Goal: Transaction & Acquisition: Book appointment/travel/reservation

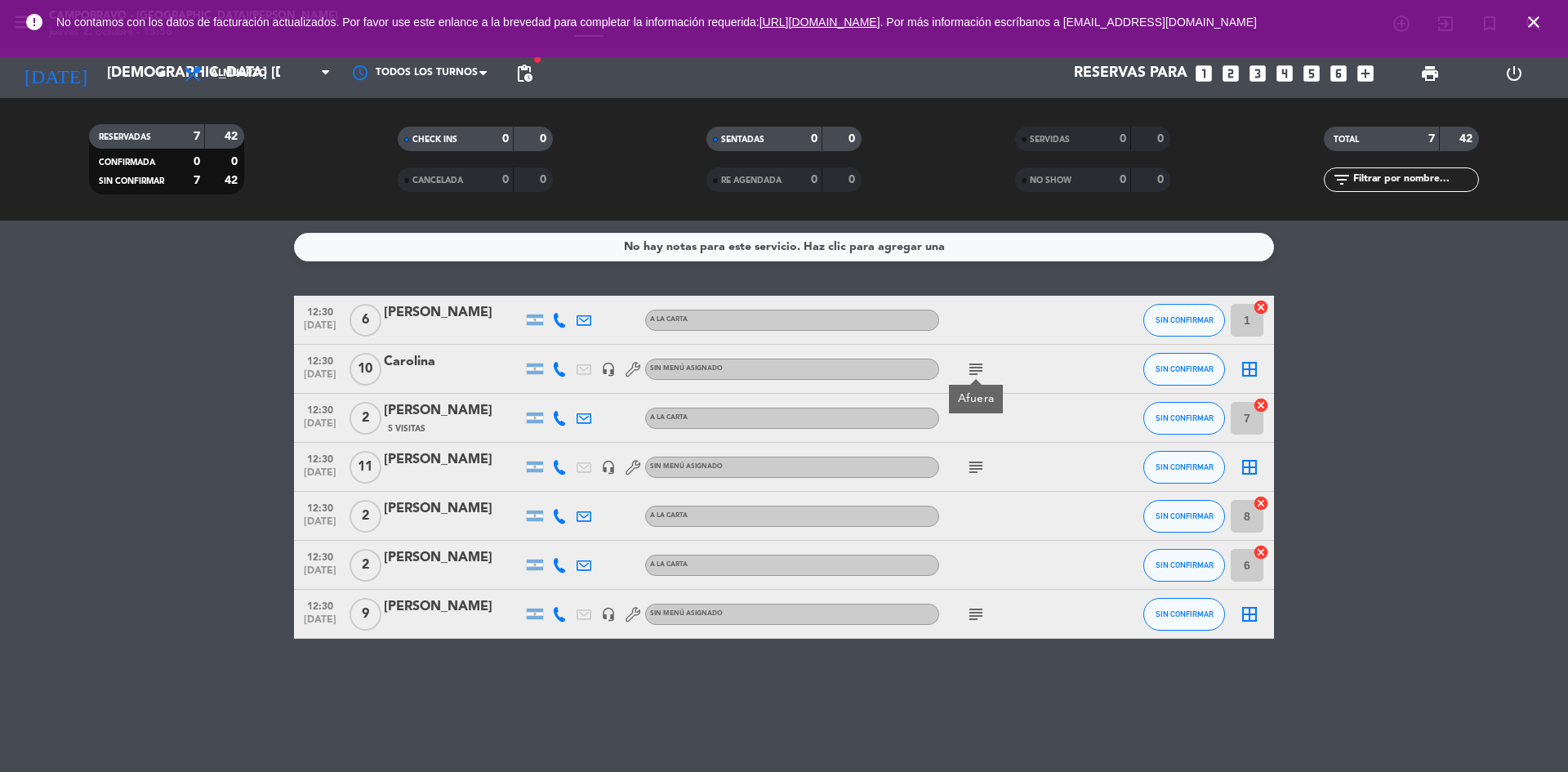
click at [1535, 23] on icon "close" at bounding box center [1533, 21] width 19 height 19
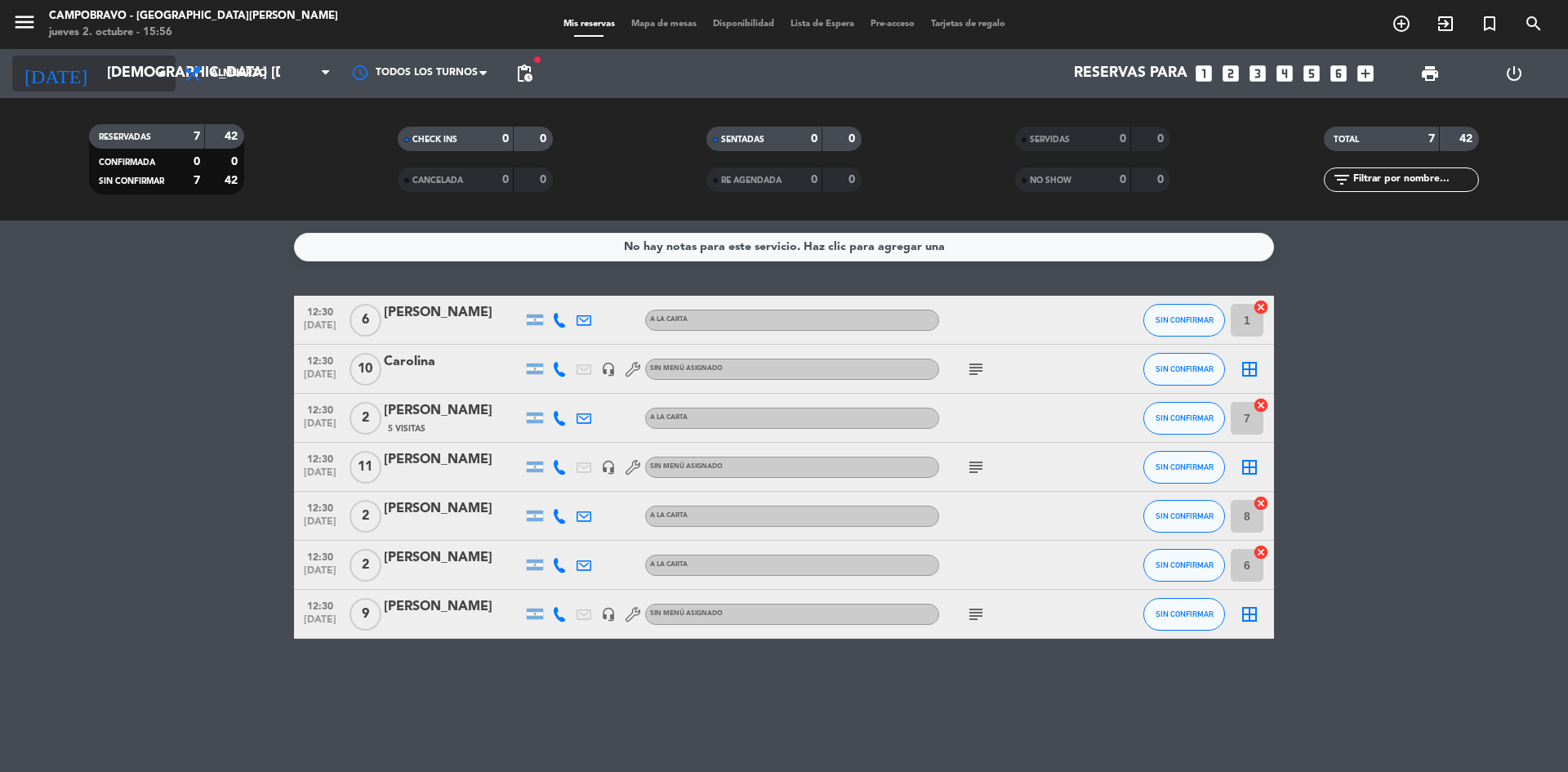
click at [146, 66] on input "[DEMOGRAPHIC_DATA] [DATE]" at bounding box center [193, 73] width 190 height 32
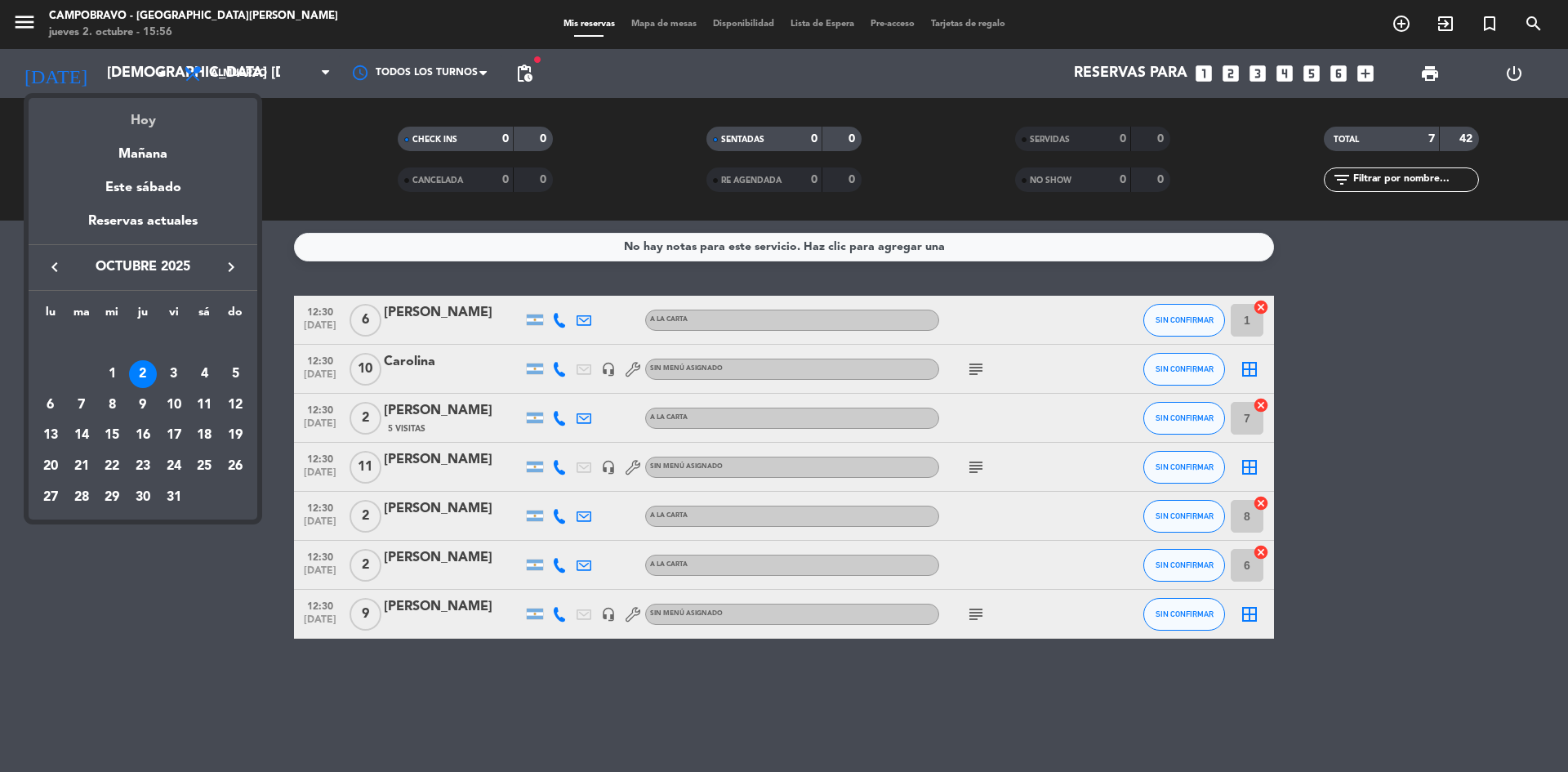
click at [144, 114] on div "Hoy" at bounding box center [143, 114] width 228 height 33
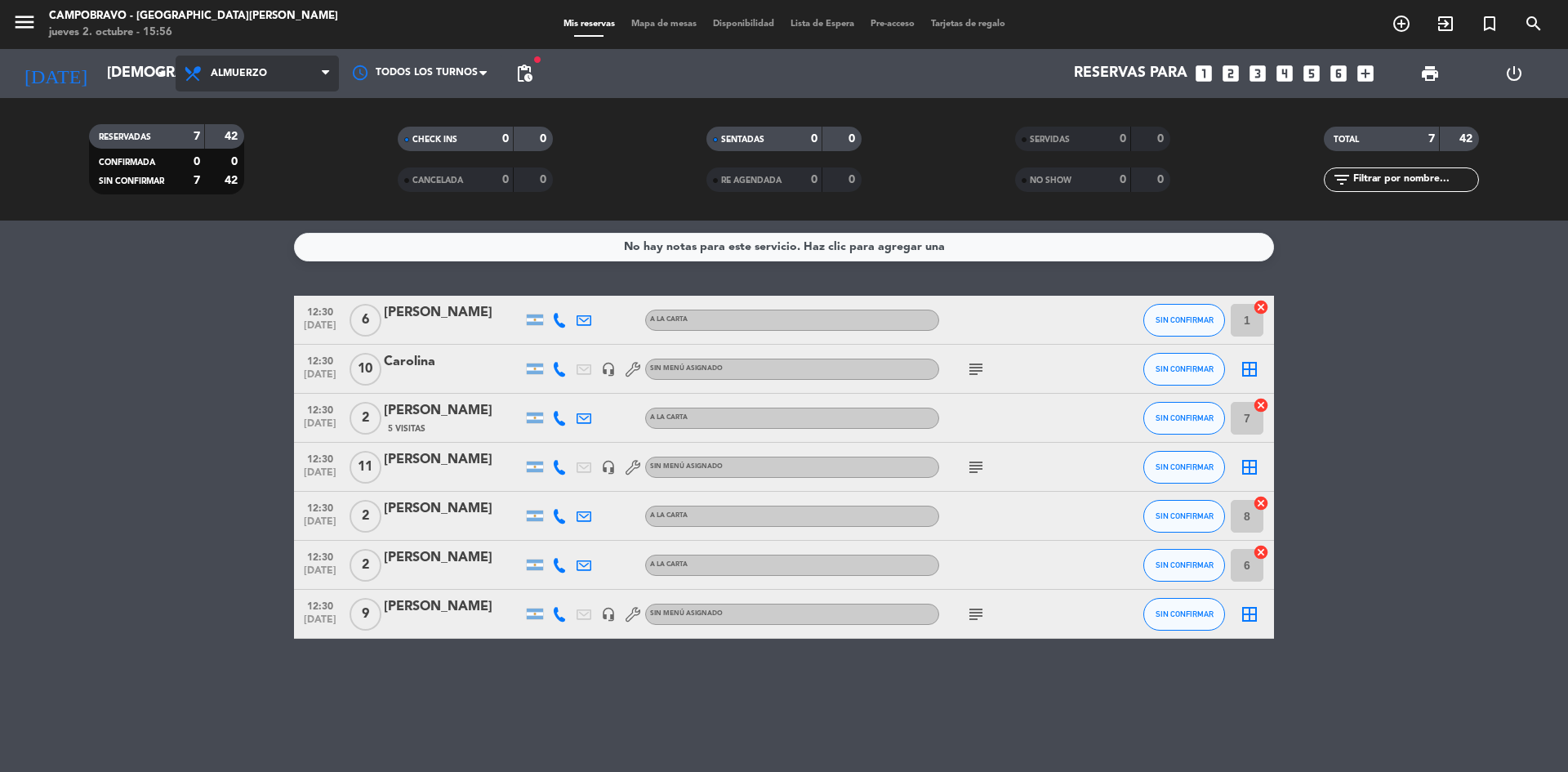
click at [310, 73] on span "Almuerzo" at bounding box center [257, 73] width 163 height 36
click at [273, 183] on div "menu Campobravo - [GEOGRAPHIC_DATA][PERSON_NAME] jueves 2. octubre - 15:56 Mis …" at bounding box center [784, 110] width 1568 height 220
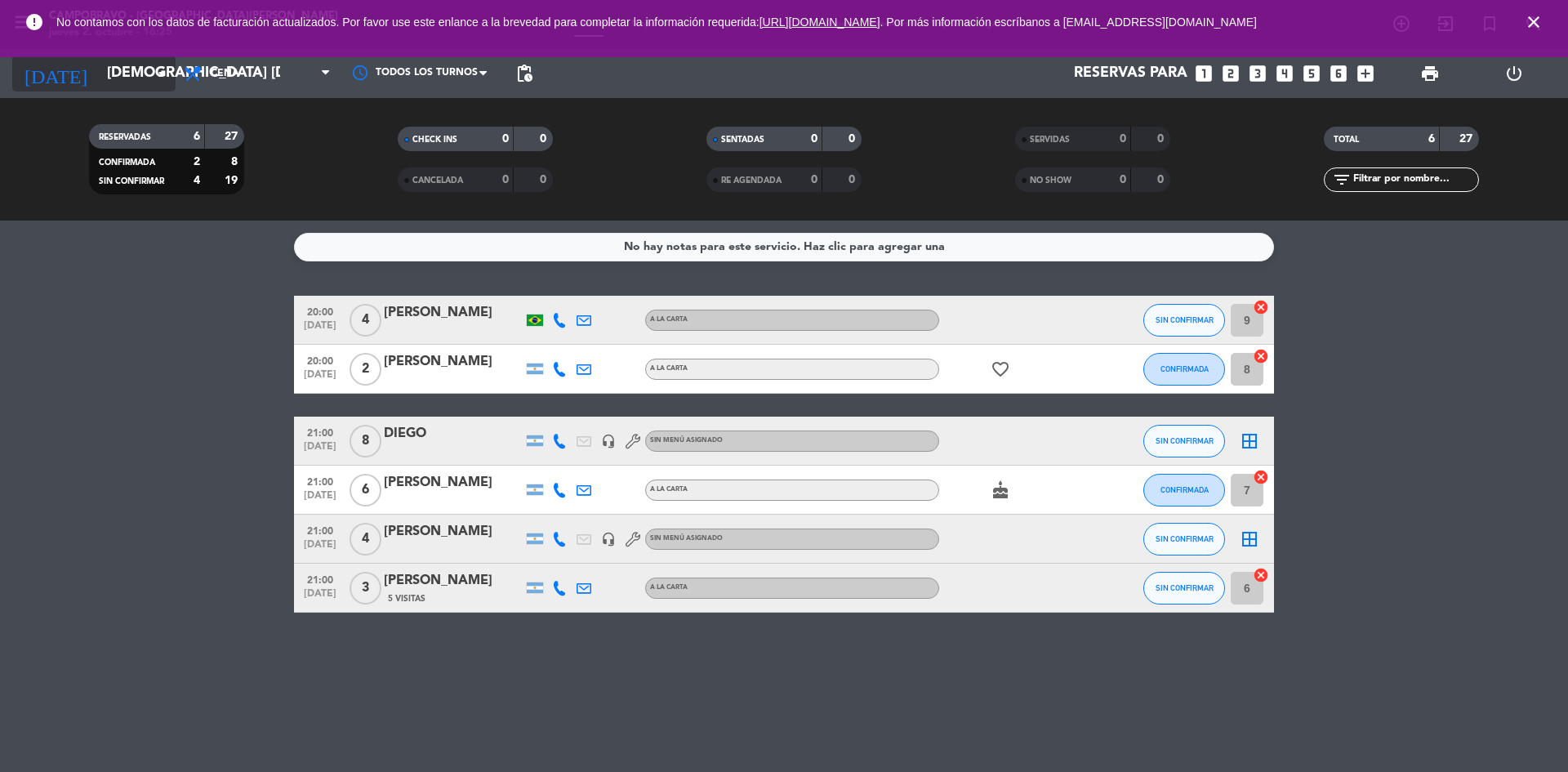
click at [169, 67] on icon "arrow_drop_down" at bounding box center [161, 73] width 19 height 19
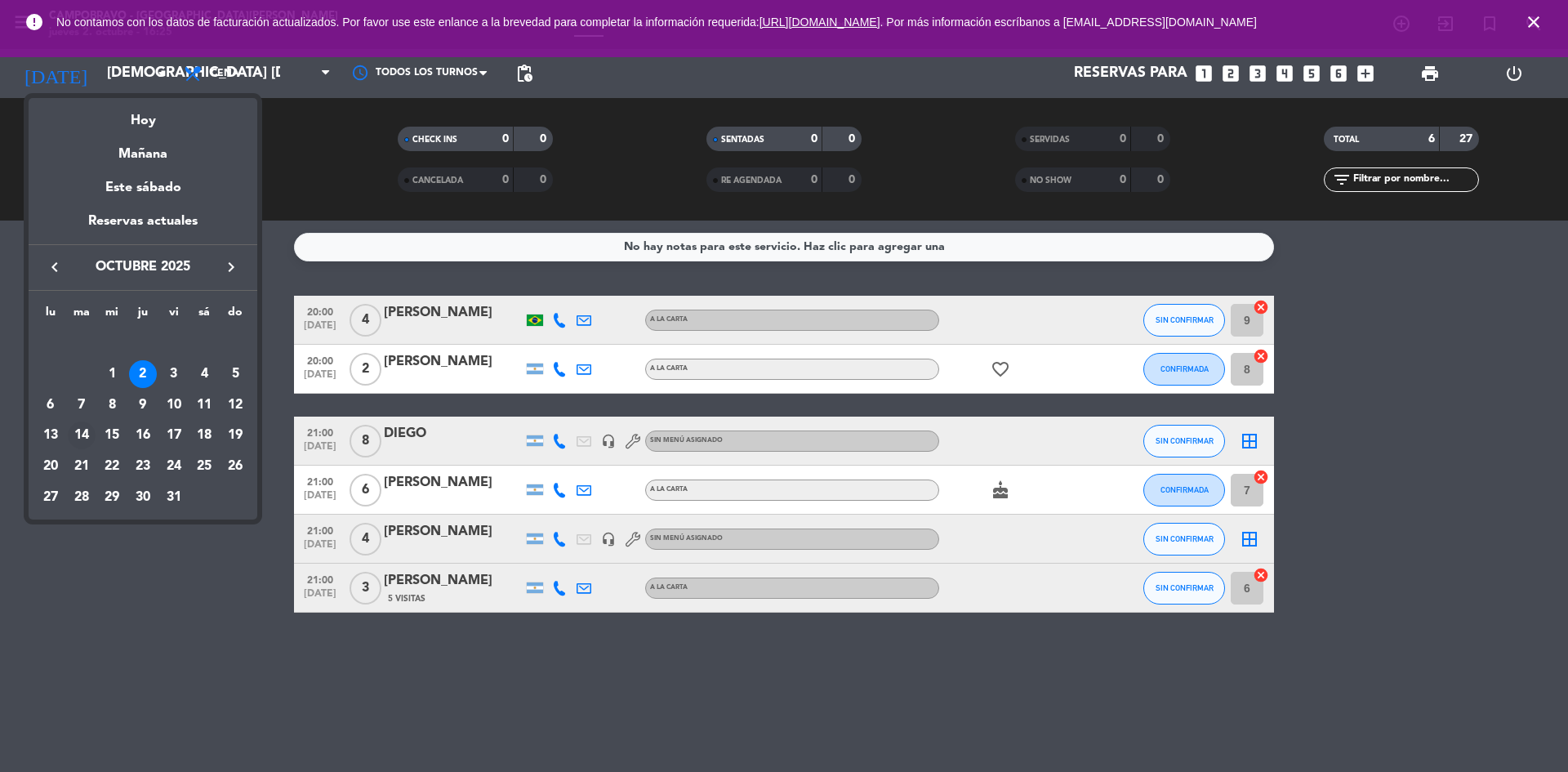
click at [88, 431] on div "14" at bounding box center [82, 435] width 28 height 28
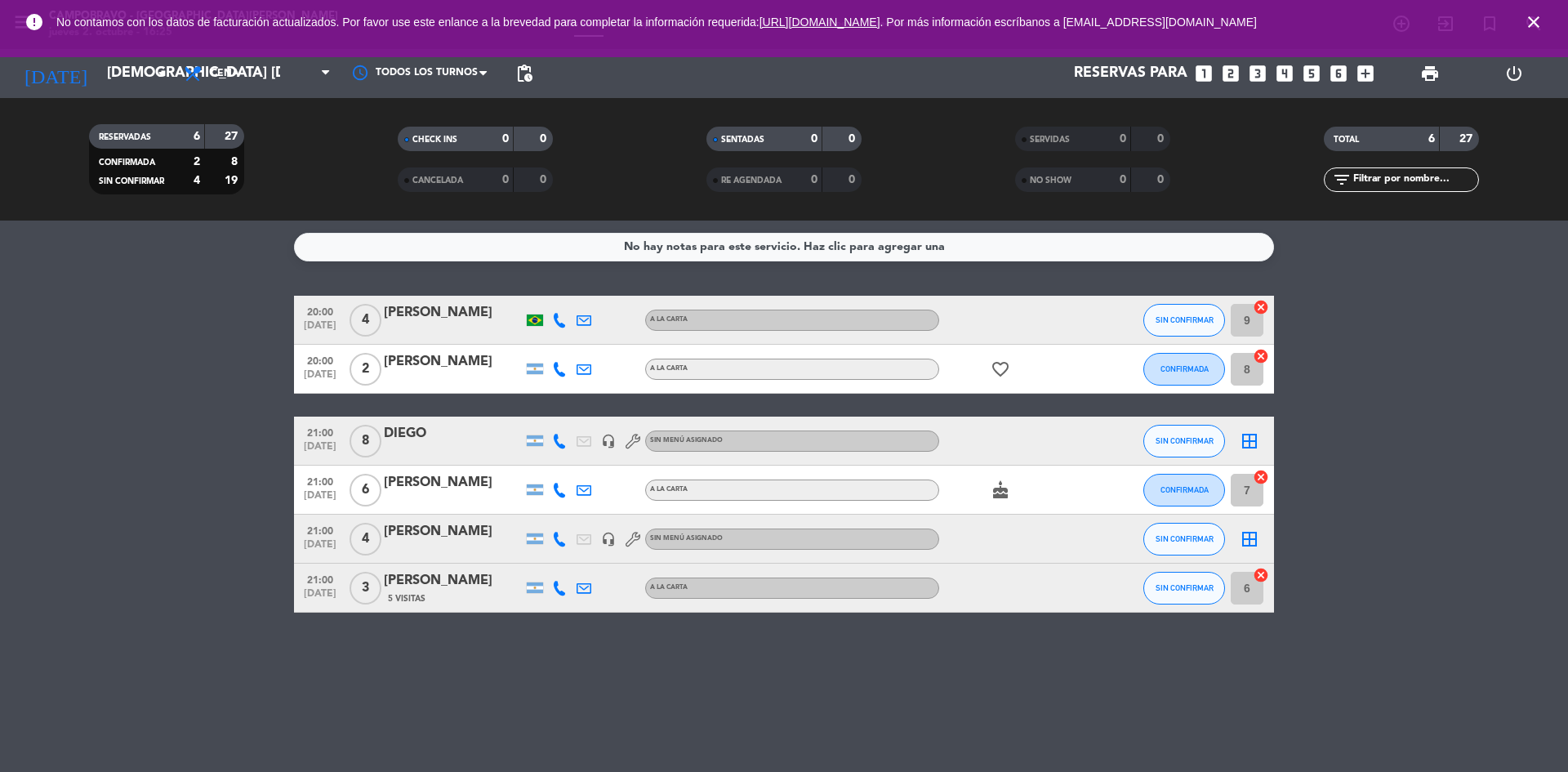
type input "[DATE] oct."
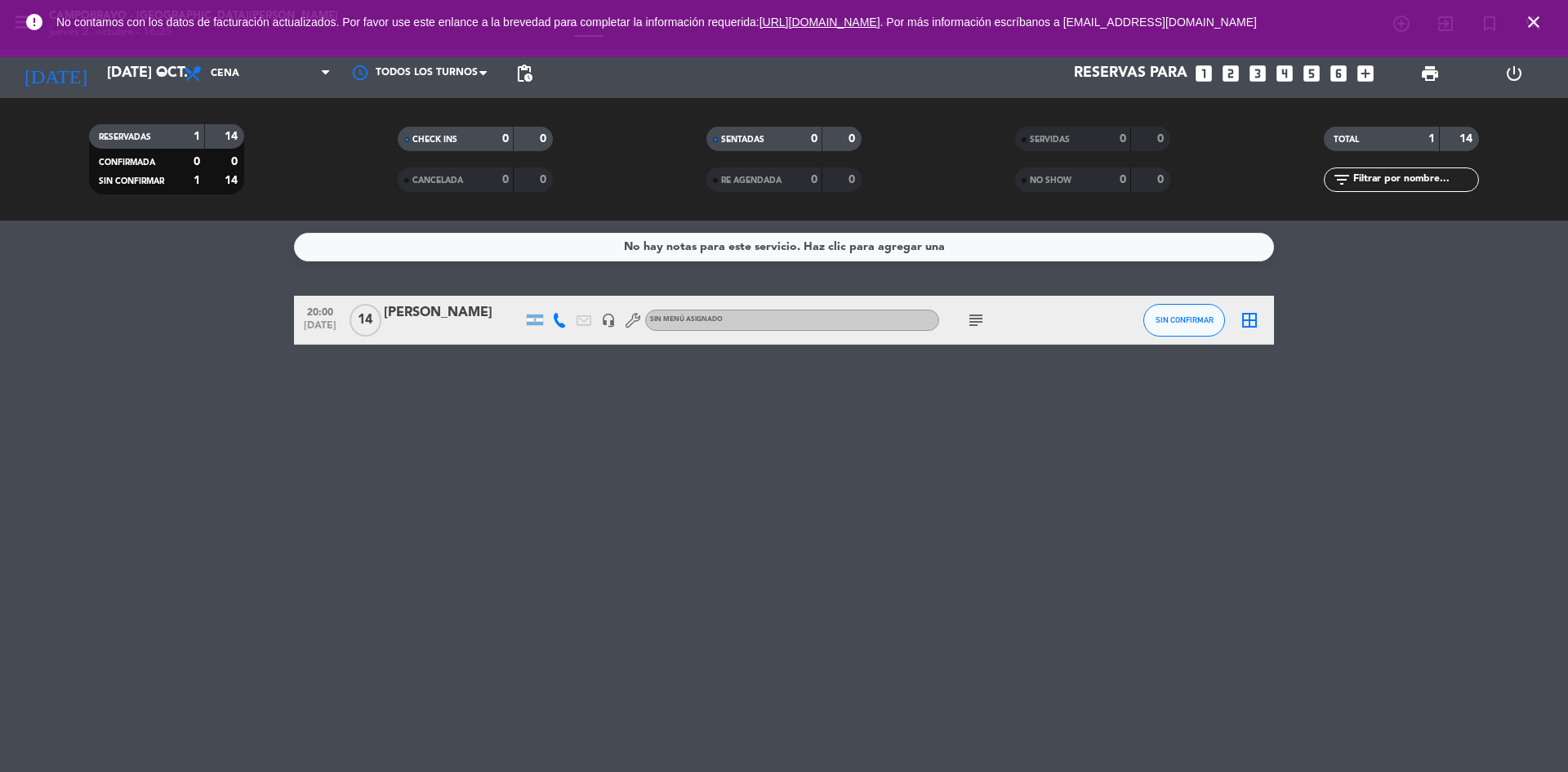
click at [974, 320] on icon "subject" at bounding box center [975, 320] width 19 height 19
click at [1534, 25] on icon "close" at bounding box center [1533, 21] width 19 height 19
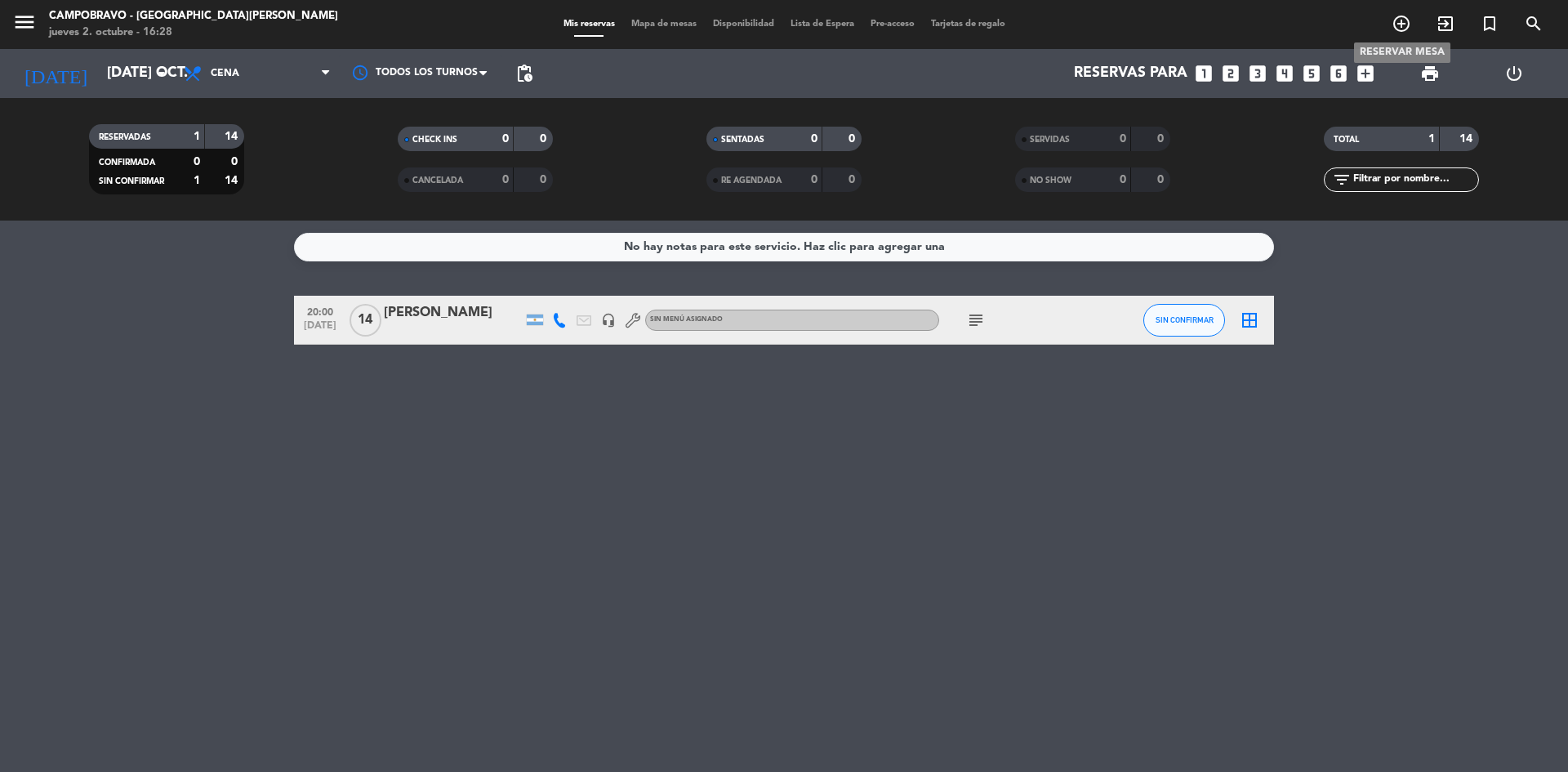
click at [1403, 24] on icon "add_circle_outline" at bounding box center [1400, 23] width 19 height 19
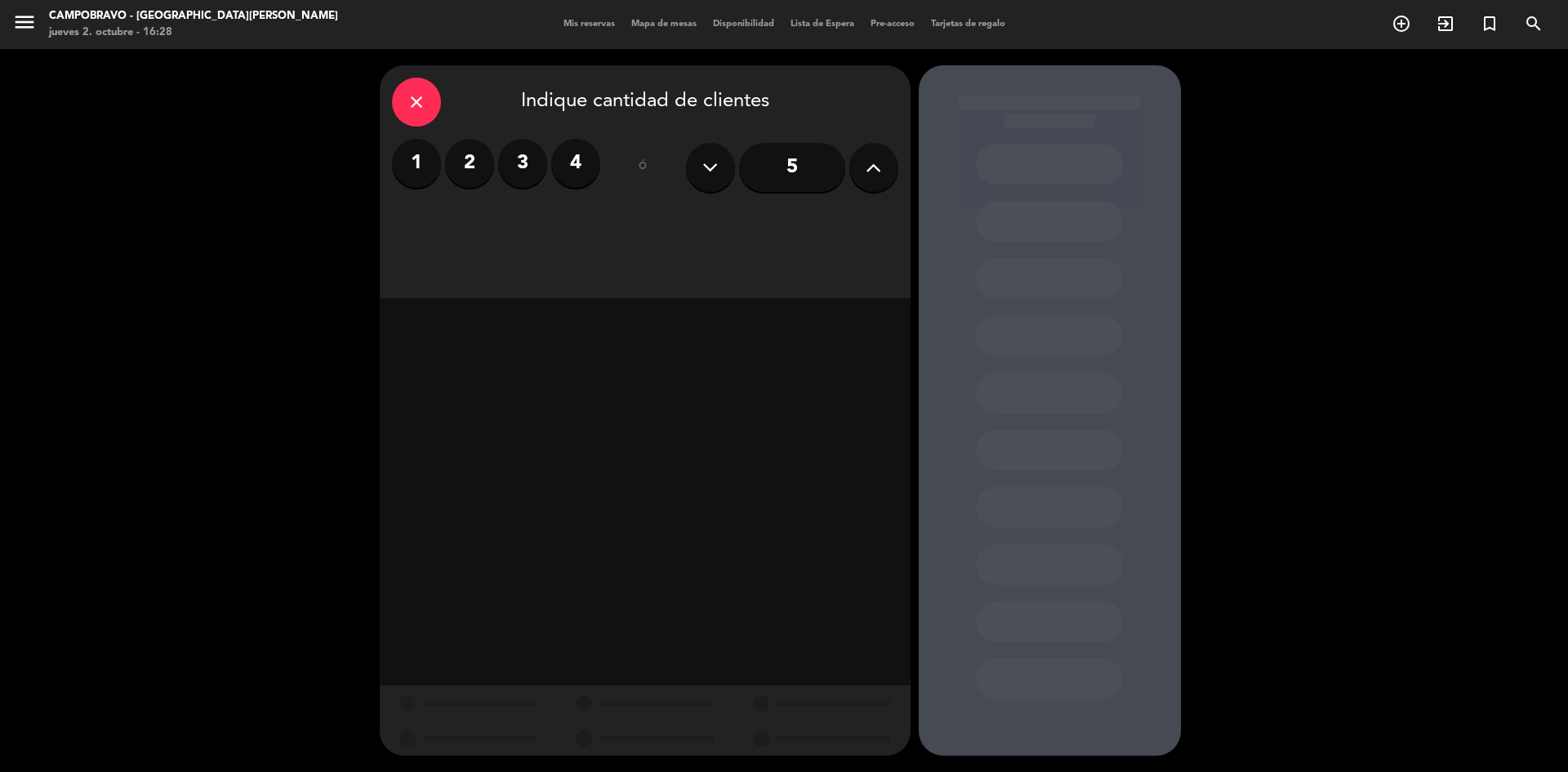
click at [564, 158] on label "4" at bounding box center [575, 163] width 49 height 49
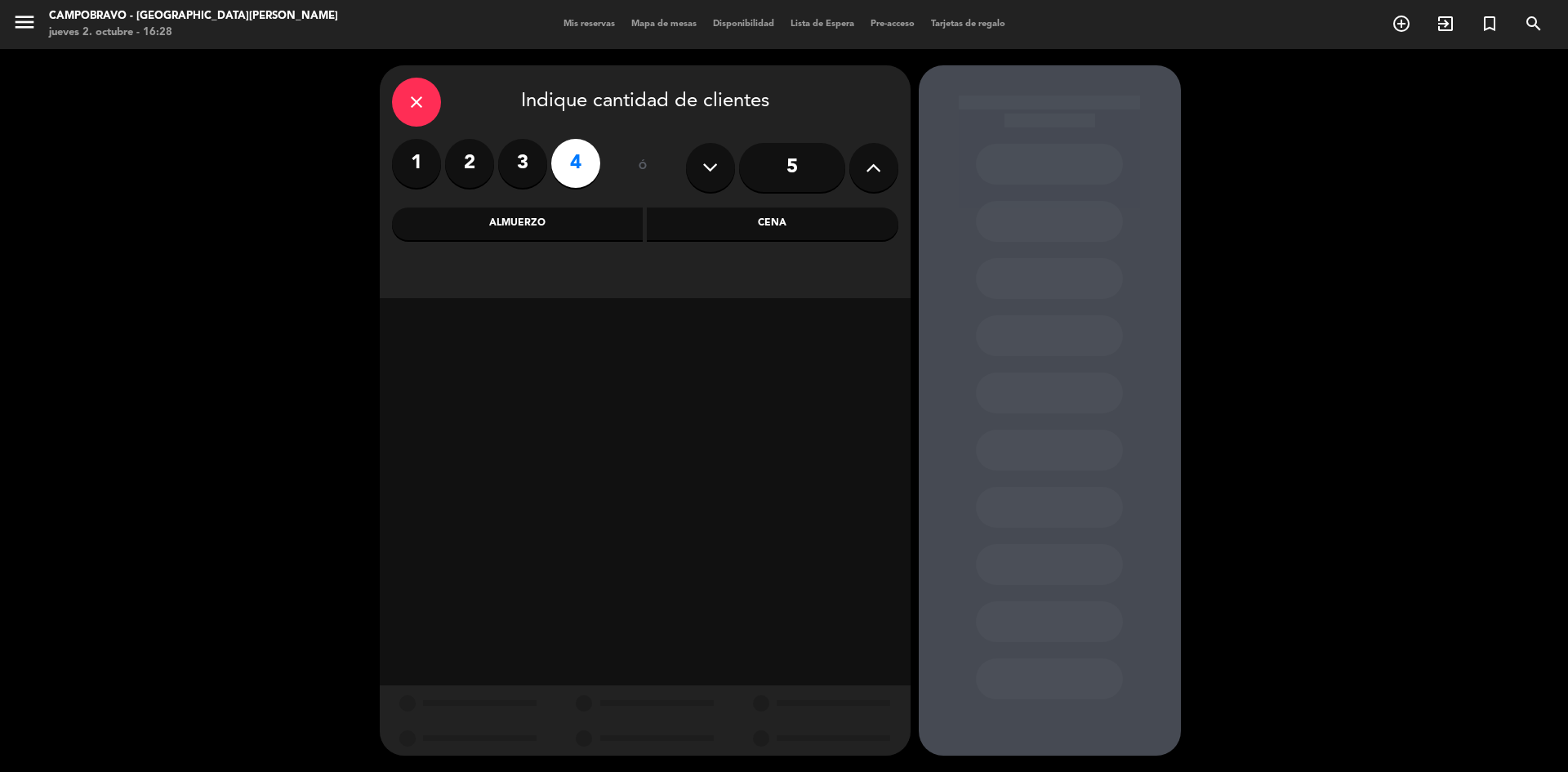
click at [557, 219] on div "Almuerzo" at bounding box center [517, 223] width 252 height 32
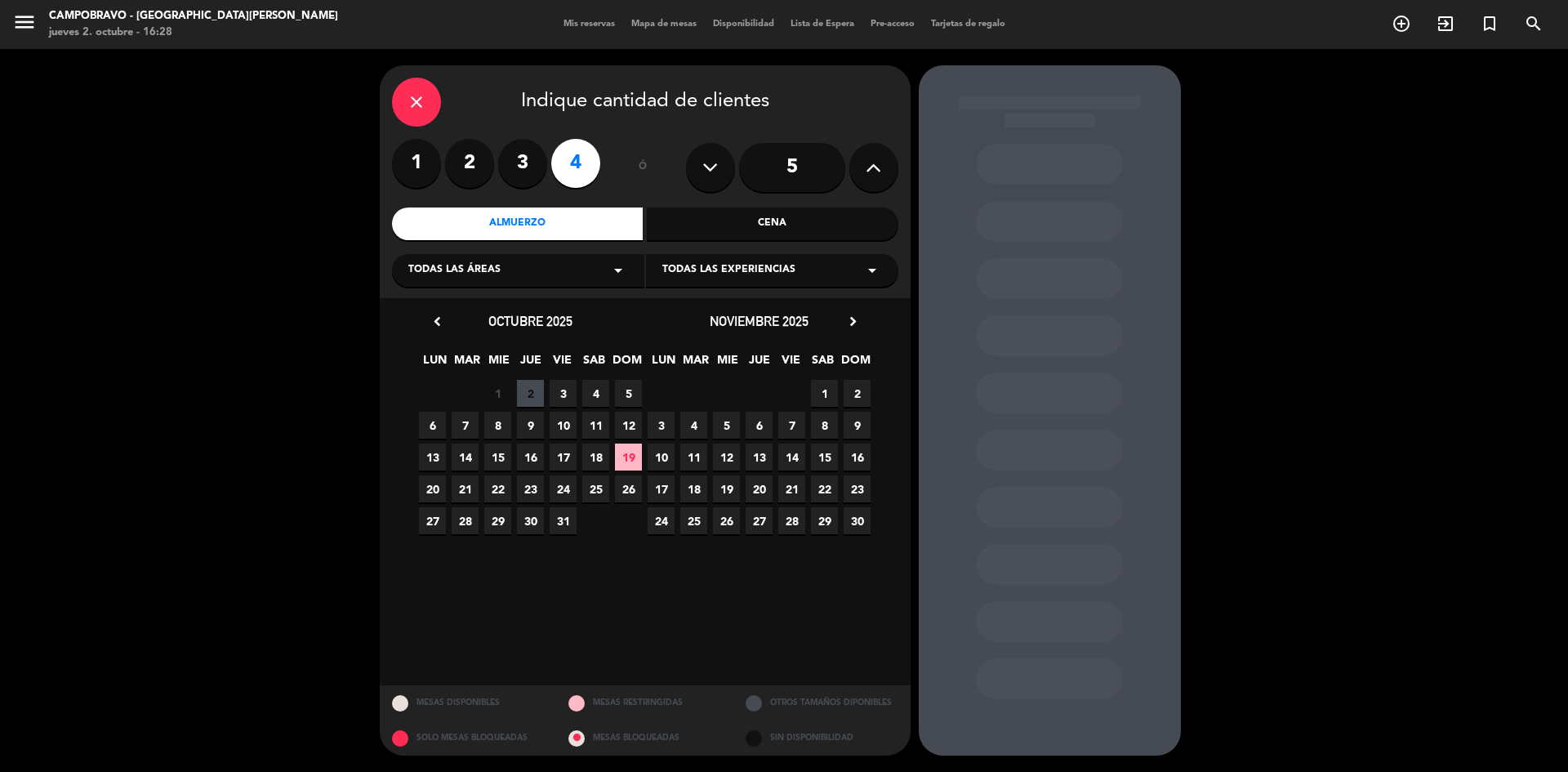
click at [426, 420] on span "6" at bounding box center [432, 425] width 27 height 27
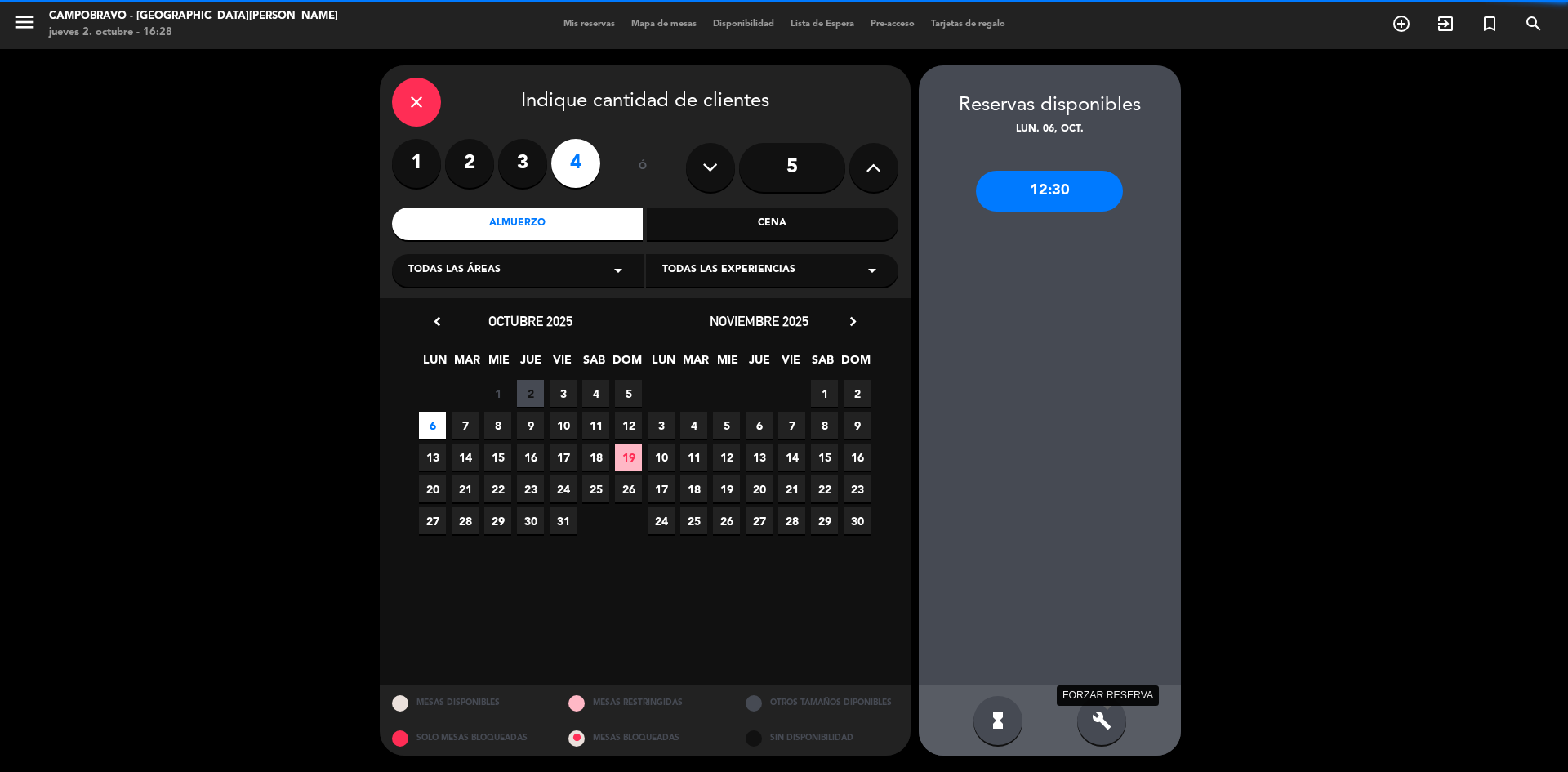
click at [1101, 720] on icon "build" at bounding box center [1101, 719] width 19 height 19
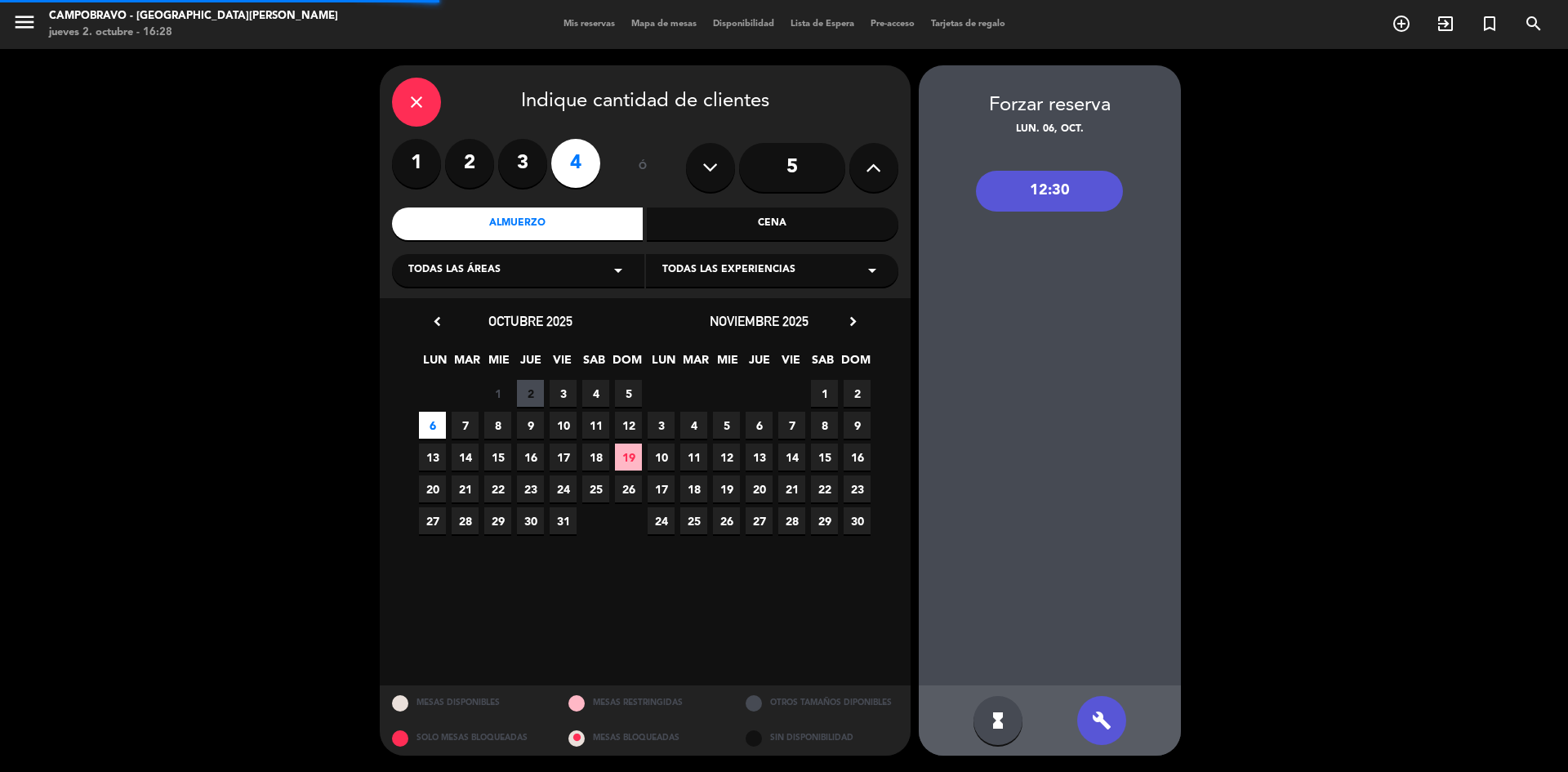
click at [1034, 191] on div "12:30" at bounding box center [1049, 191] width 147 height 41
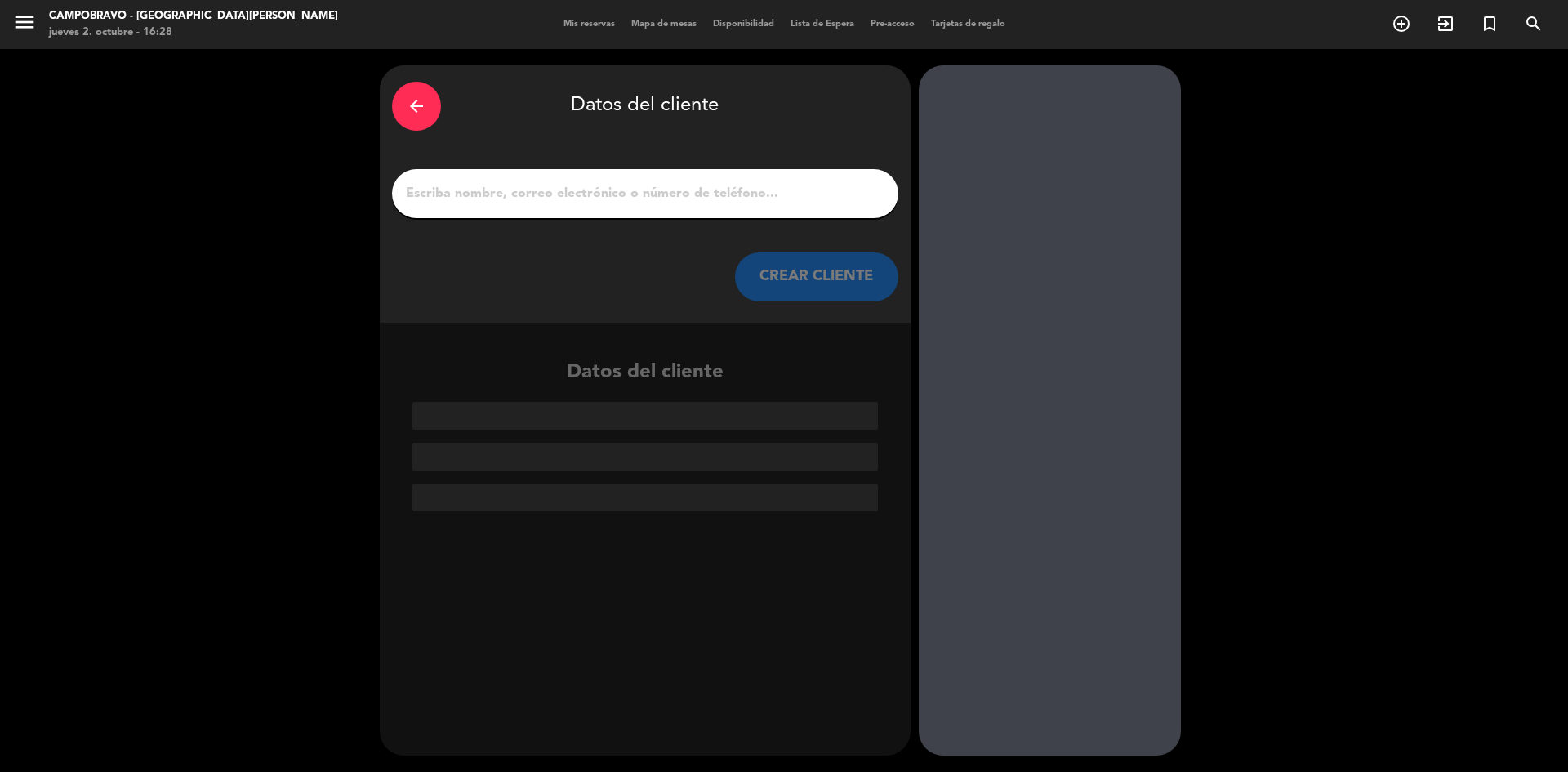
click at [704, 196] on input "1" at bounding box center [645, 193] width 482 height 23
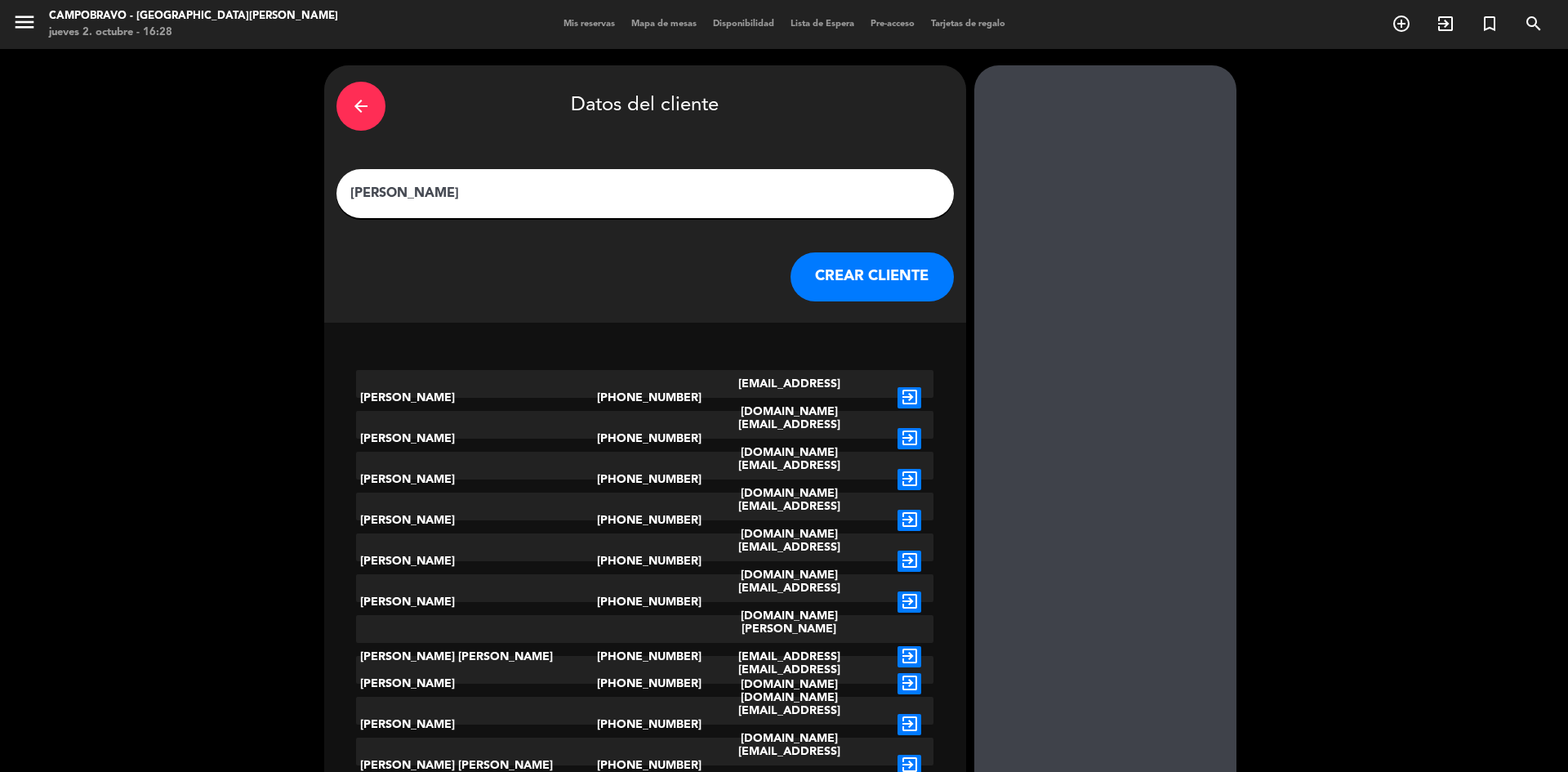
type input "[PERSON_NAME]"
click at [845, 274] on button "CREAR CLIENTE" at bounding box center [872, 276] width 163 height 49
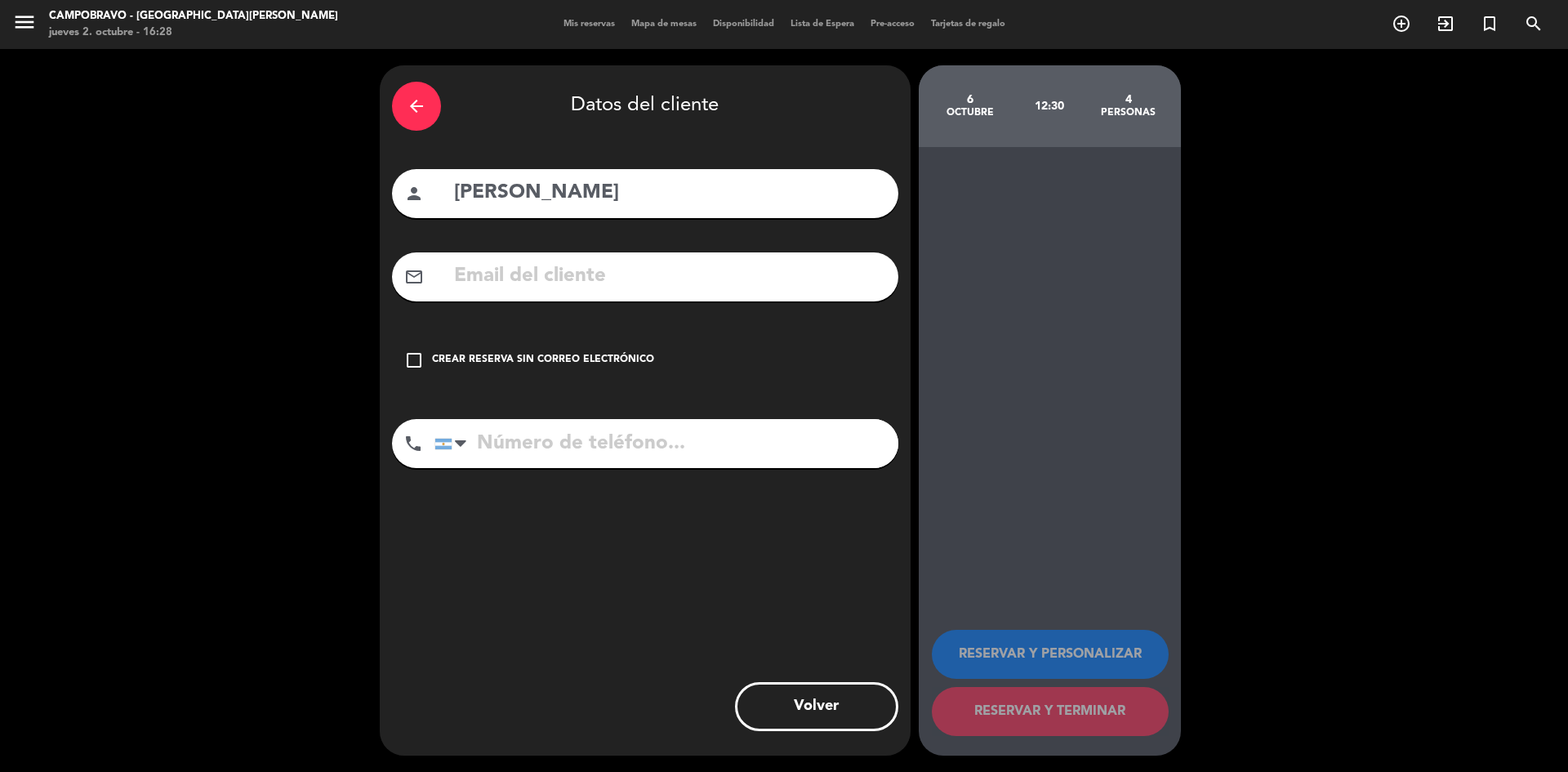
click at [448, 350] on div "check_box_outline_blank Crear reserva sin correo electrónico" at bounding box center [644, 359] width 506 height 49
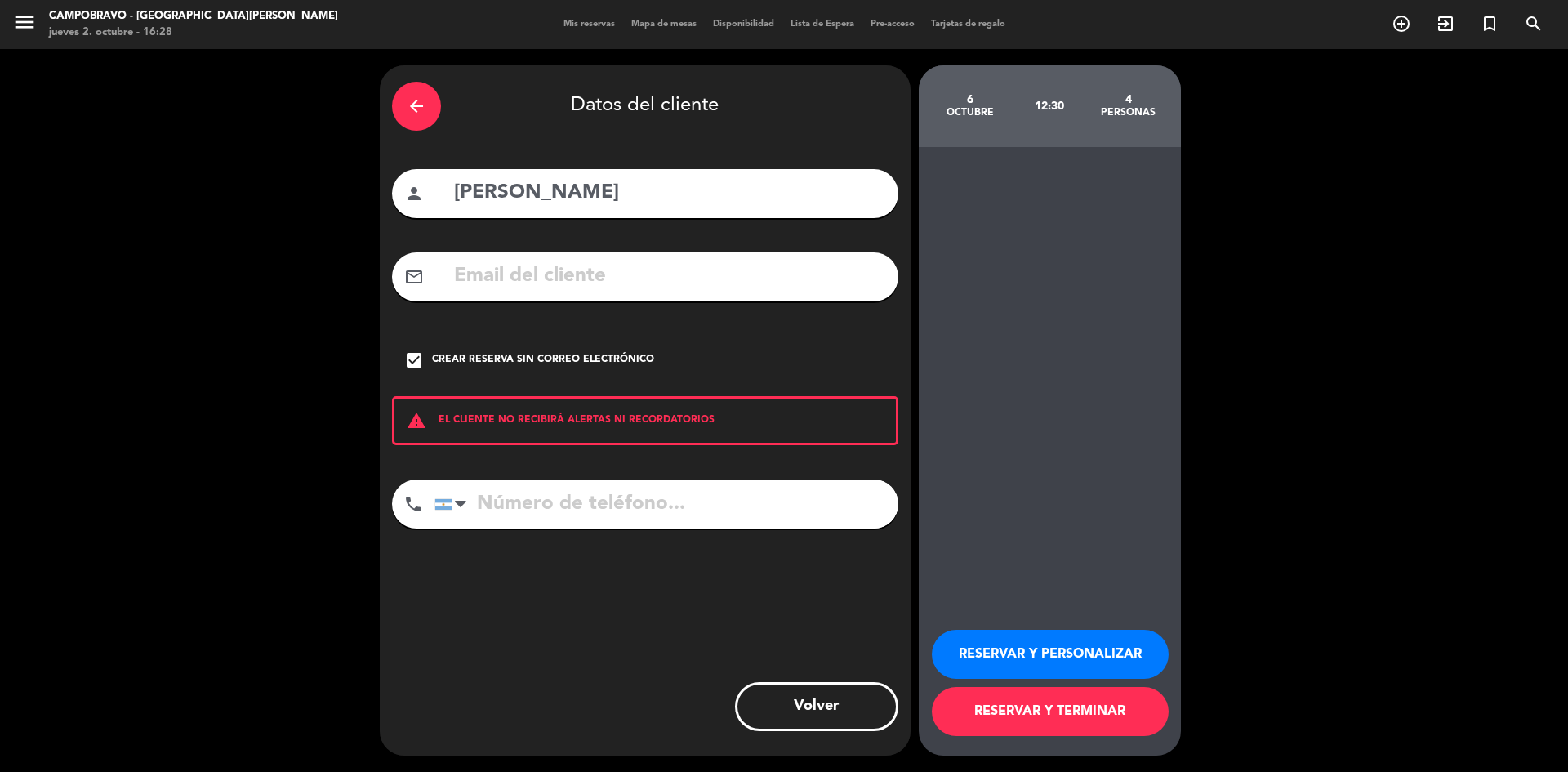
click at [485, 501] on input "tel" at bounding box center [665, 503] width 463 height 49
type input "1158457170"
click at [1008, 716] on button "RESERVAR Y TERMINAR" at bounding box center [1049, 710] width 237 height 49
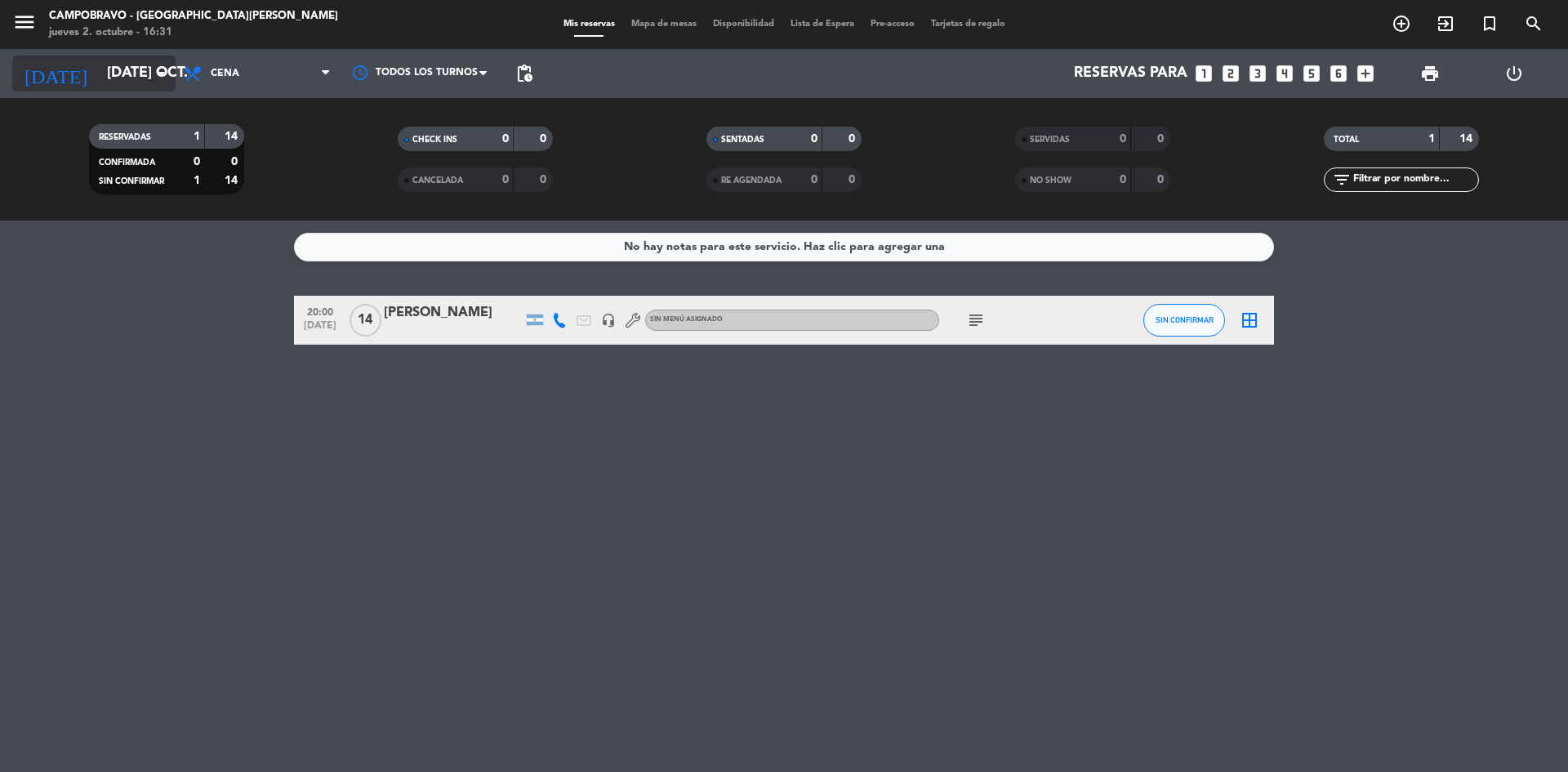
click at [152, 76] on icon "arrow_drop_down" at bounding box center [161, 73] width 19 height 19
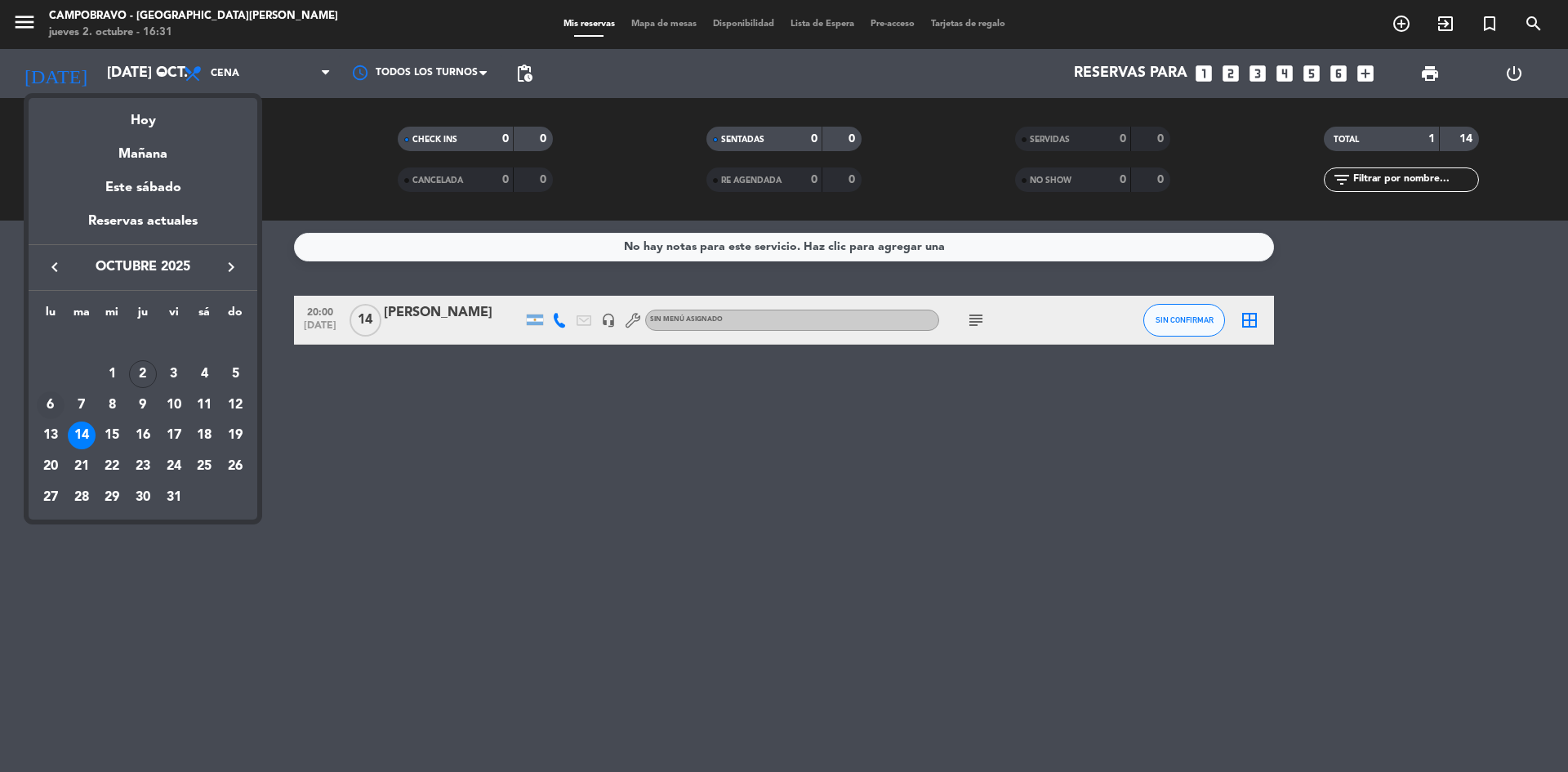
click at [45, 399] on div "6" at bounding box center [51, 405] width 28 height 28
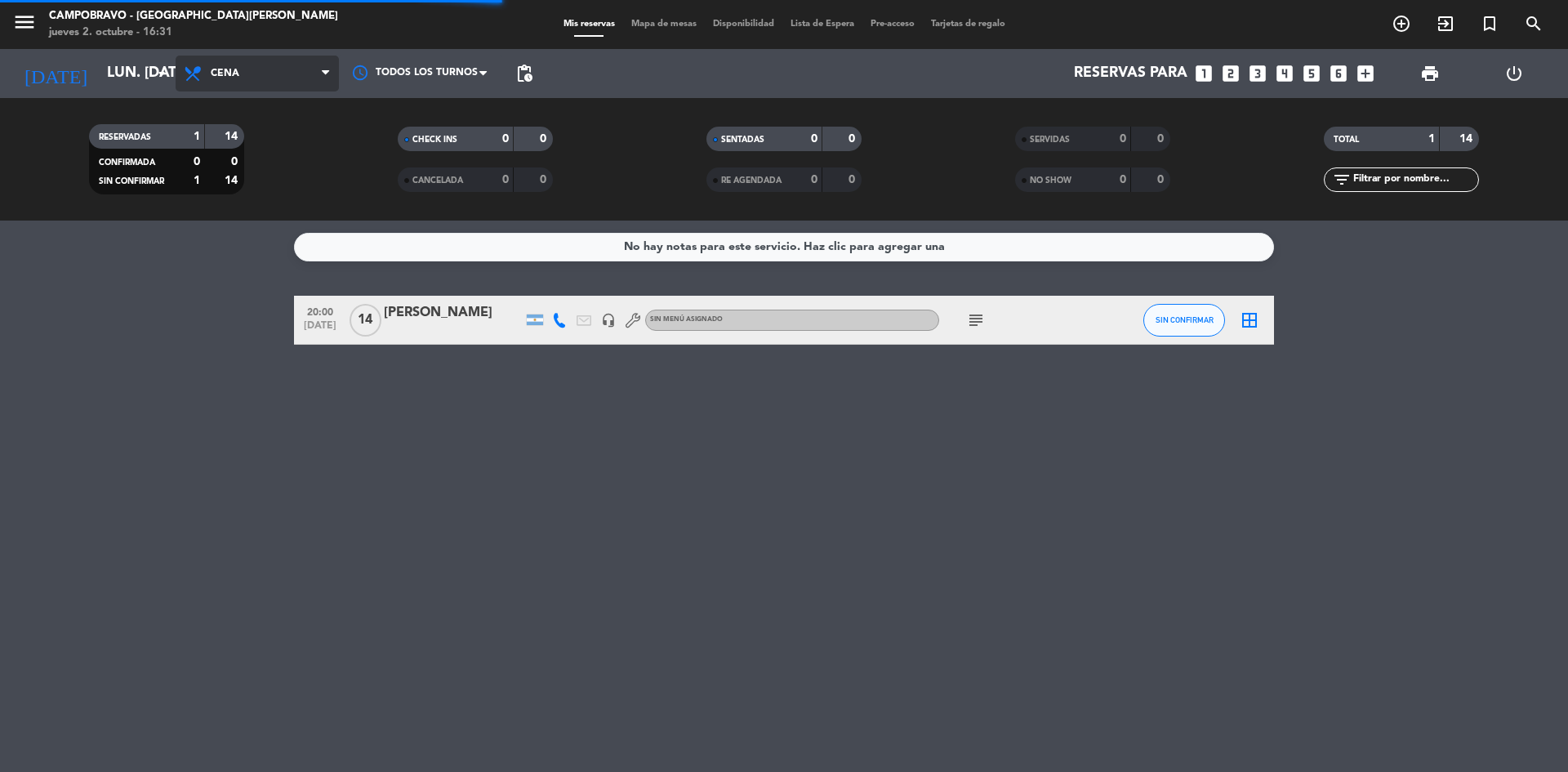
click at [313, 72] on span "Cena" at bounding box center [257, 73] width 163 height 36
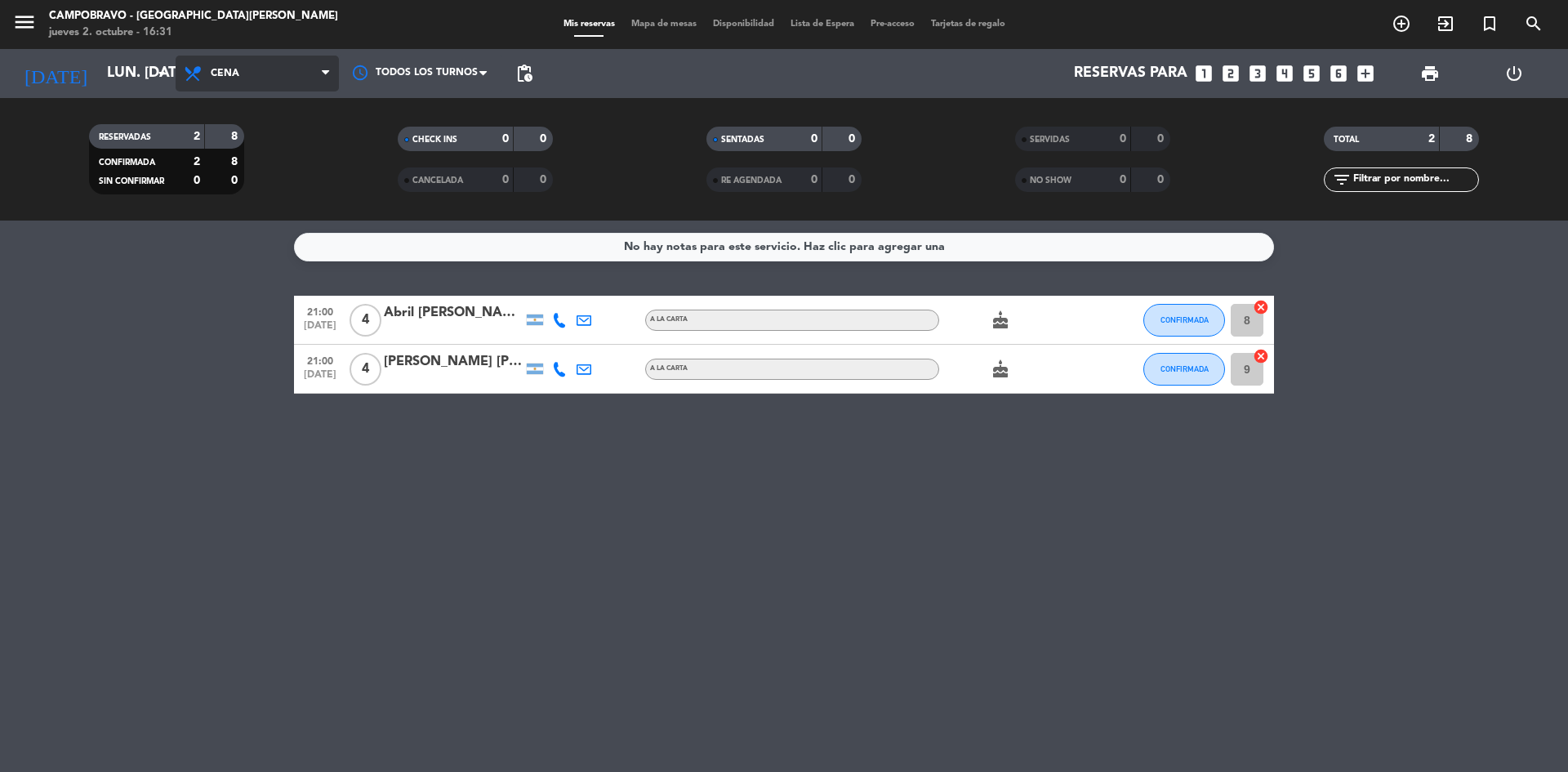
click at [318, 79] on span "Cena" at bounding box center [257, 73] width 163 height 36
click at [280, 141] on div "menu Campobravo - [GEOGRAPHIC_DATA][PERSON_NAME] jueves 2. octubre - 16:31 Mis …" at bounding box center [784, 110] width 1568 height 220
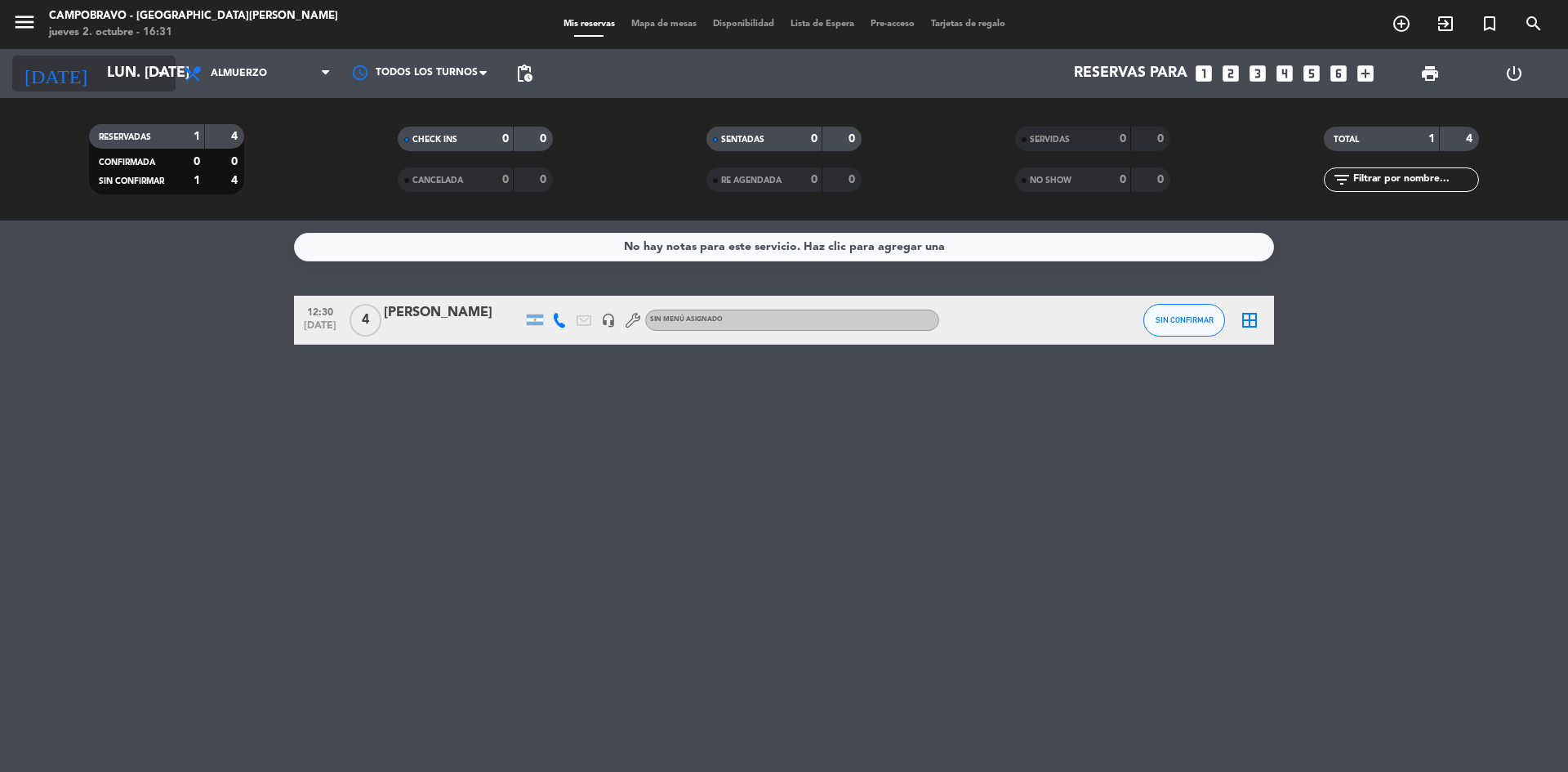
click at [122, 68] on input "lun. [DATE]" at bounding box center [193, 73] width 190 height 32
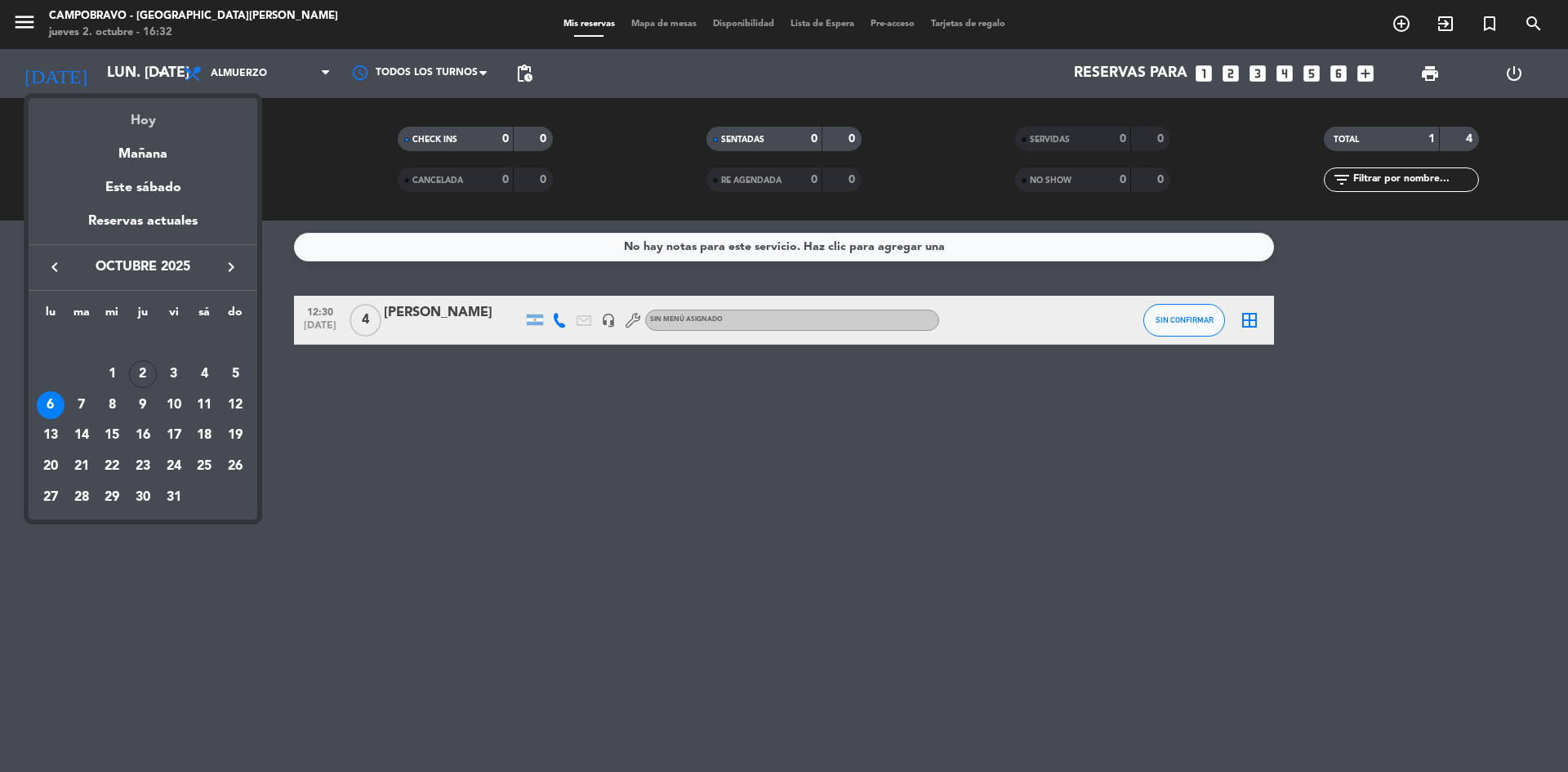
click at [135, 117] on div "Hoy" at bounding box center [143, 114] width 228 height 33
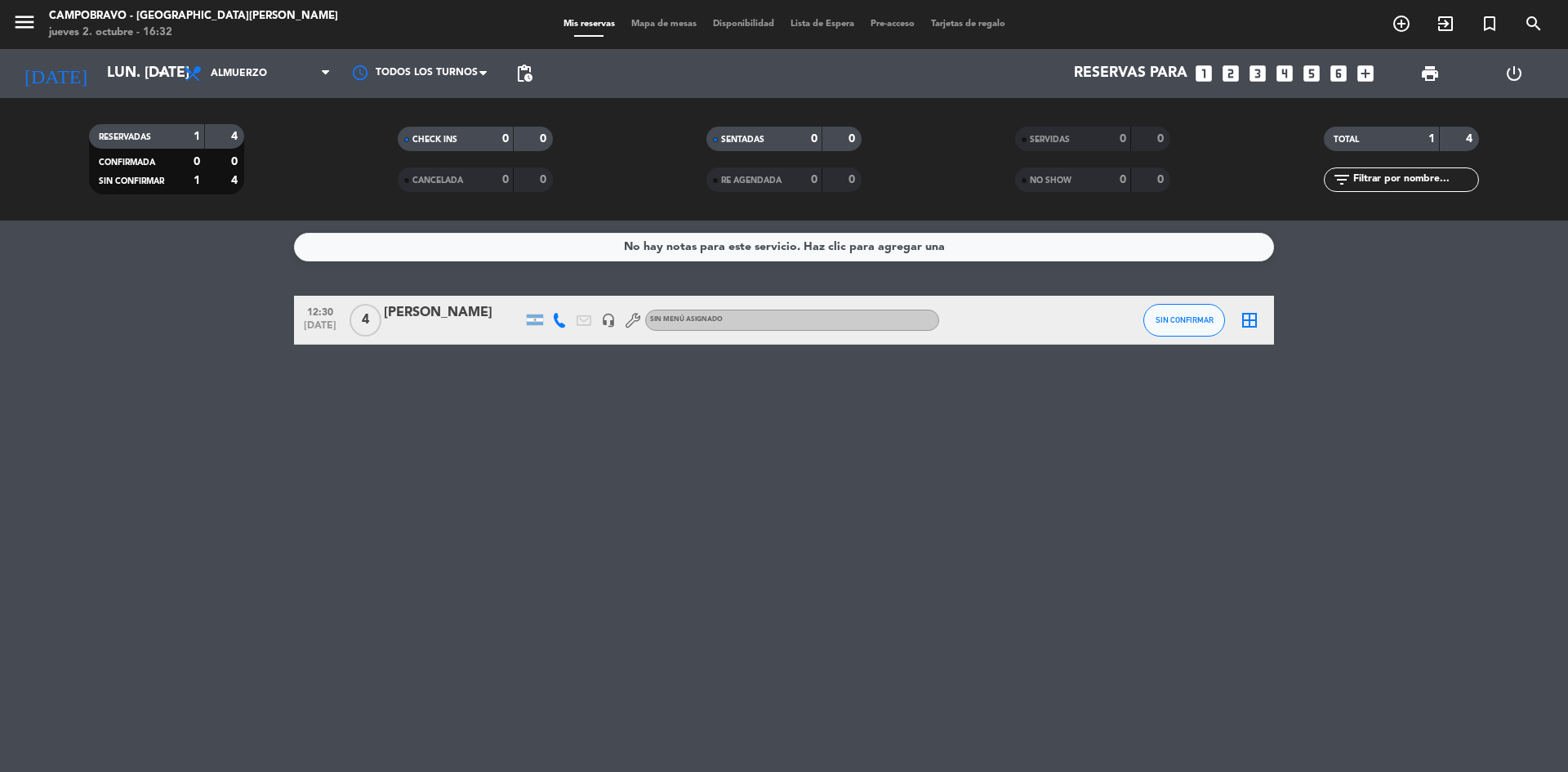
type input "[DEMOGRAPHIC_DATA] [DATE]"
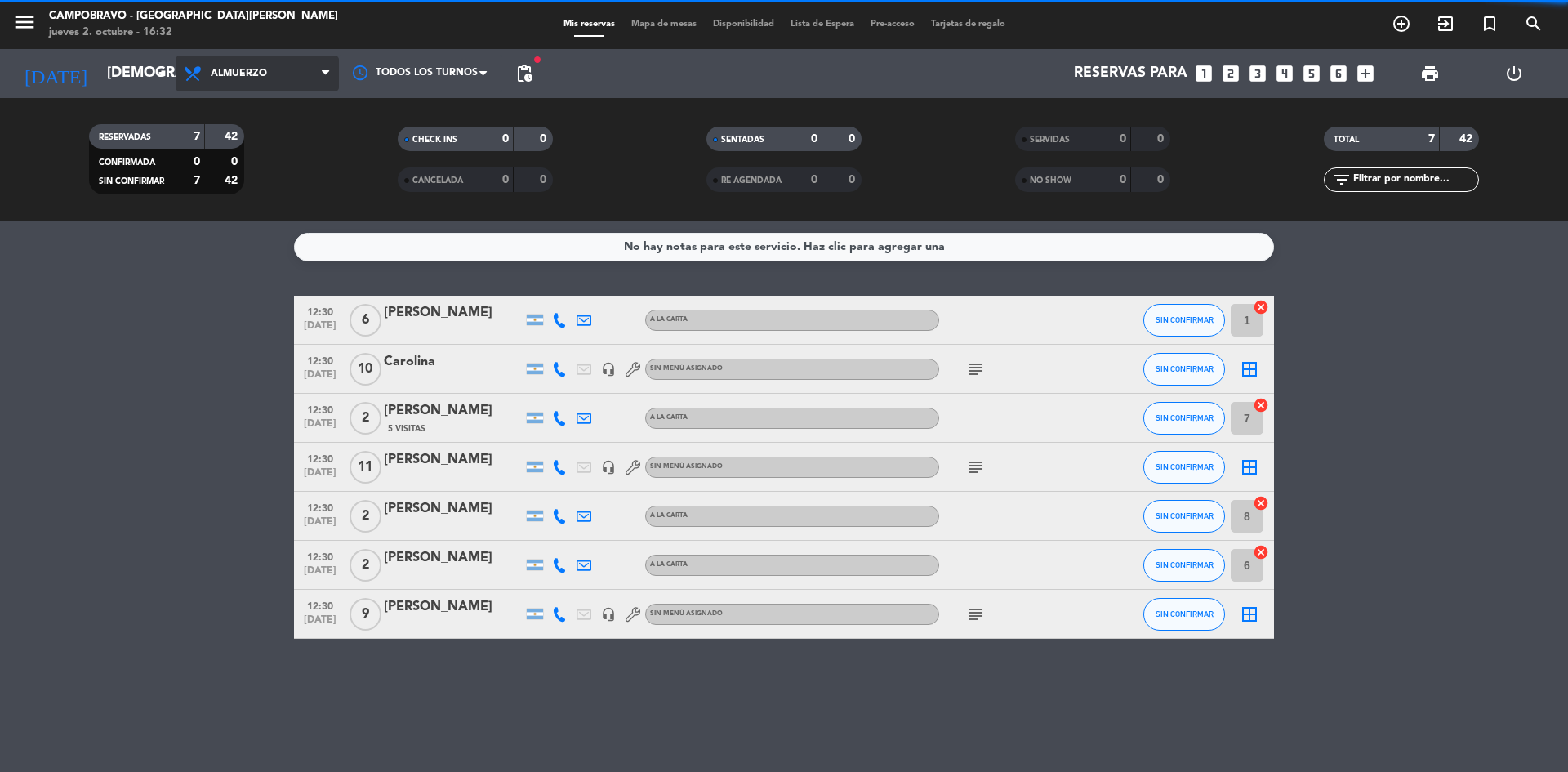
click at [321, 75] on span "Almuerzo" at bounding box center [257, 73] width 163 height 36
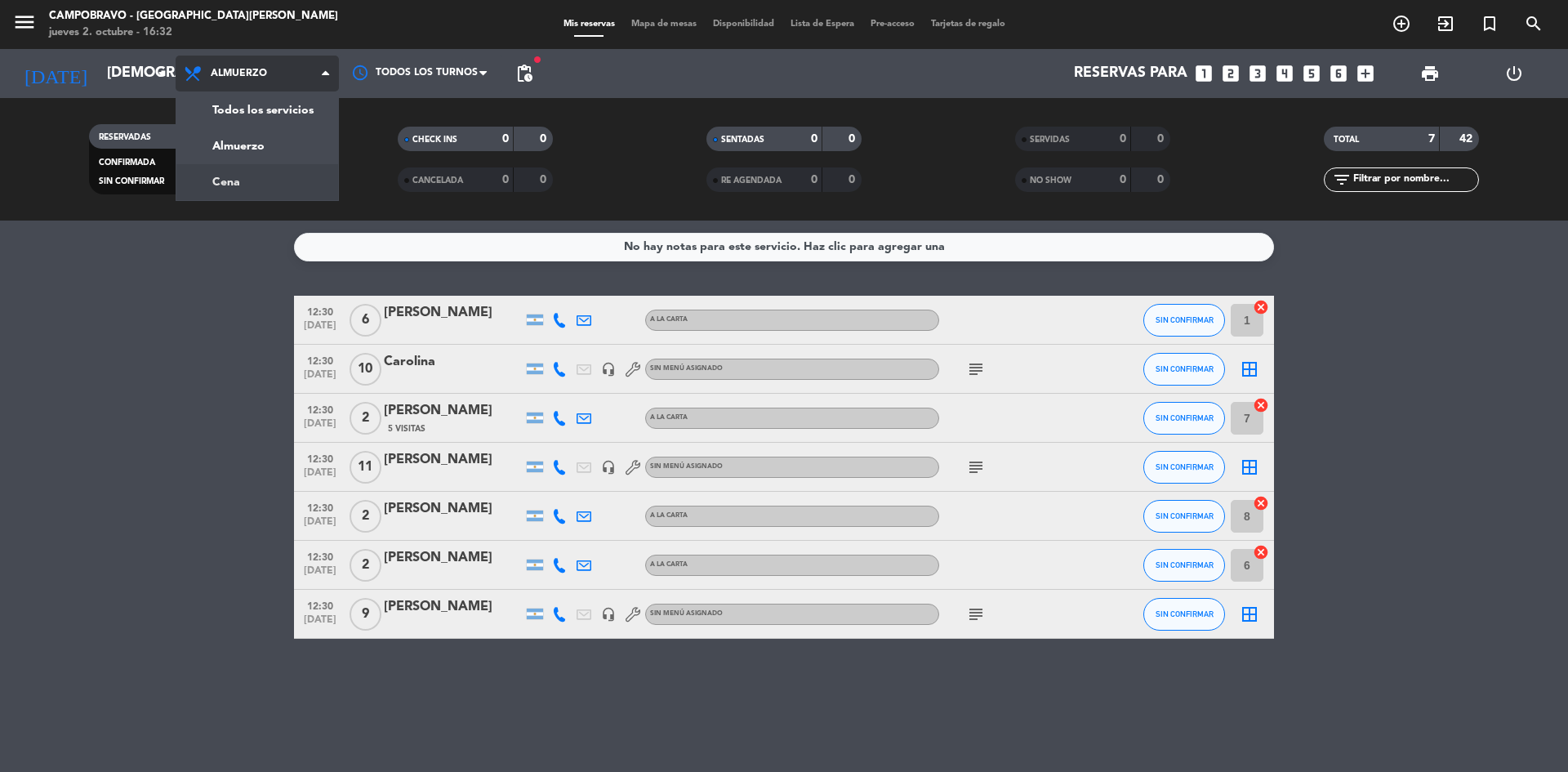
click at [274, 174] on div "menu Campobravo - [GEOGRAPHIC_DATA][PERSON_NAME] jueves 2. octubre - 16:32 Mis …" at bounding box center [784, 110] width 1568 height 220
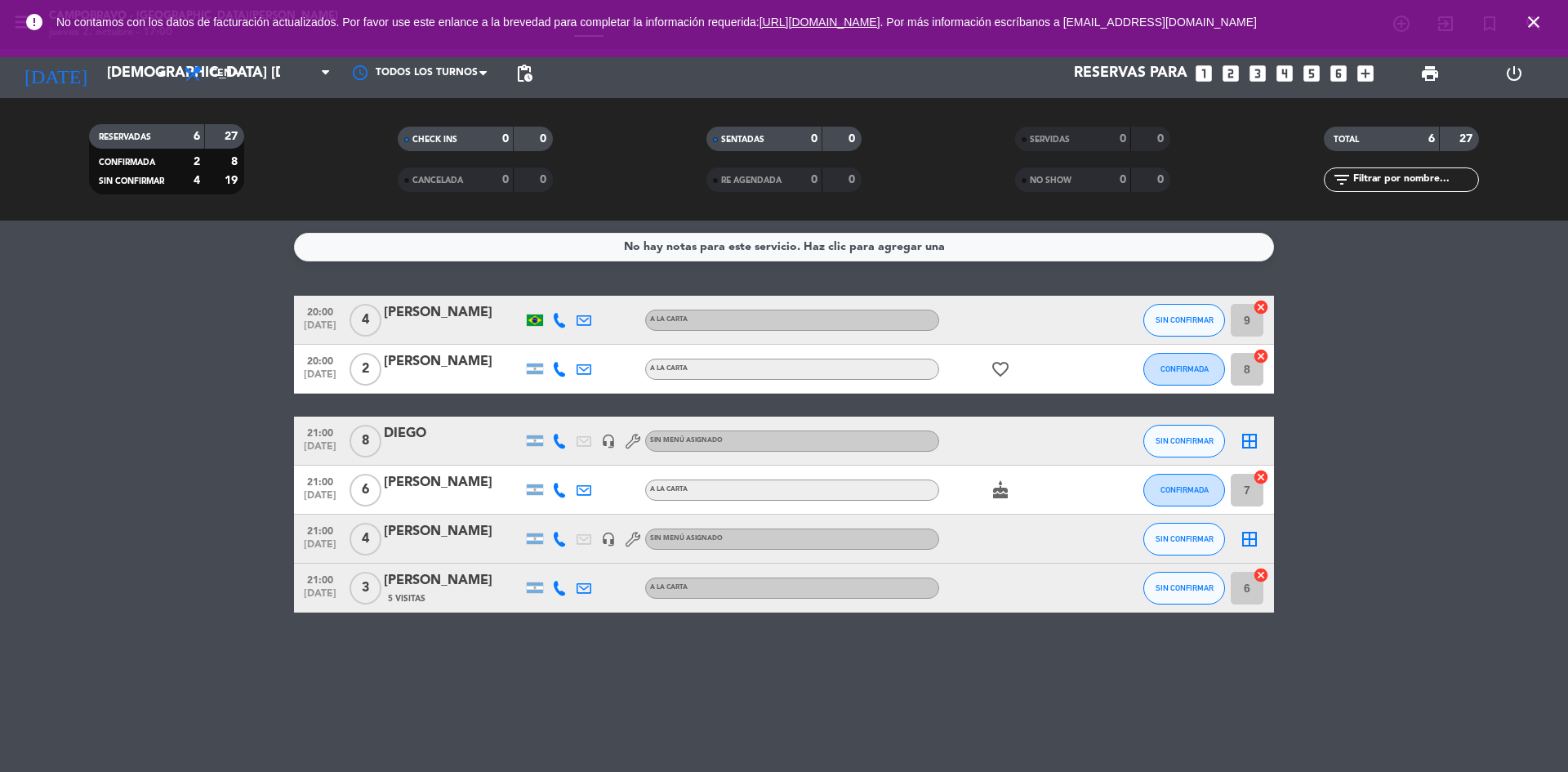
click at [1532, 21] on icon "close" at bounding box center [1533, 21] width 19 height 19
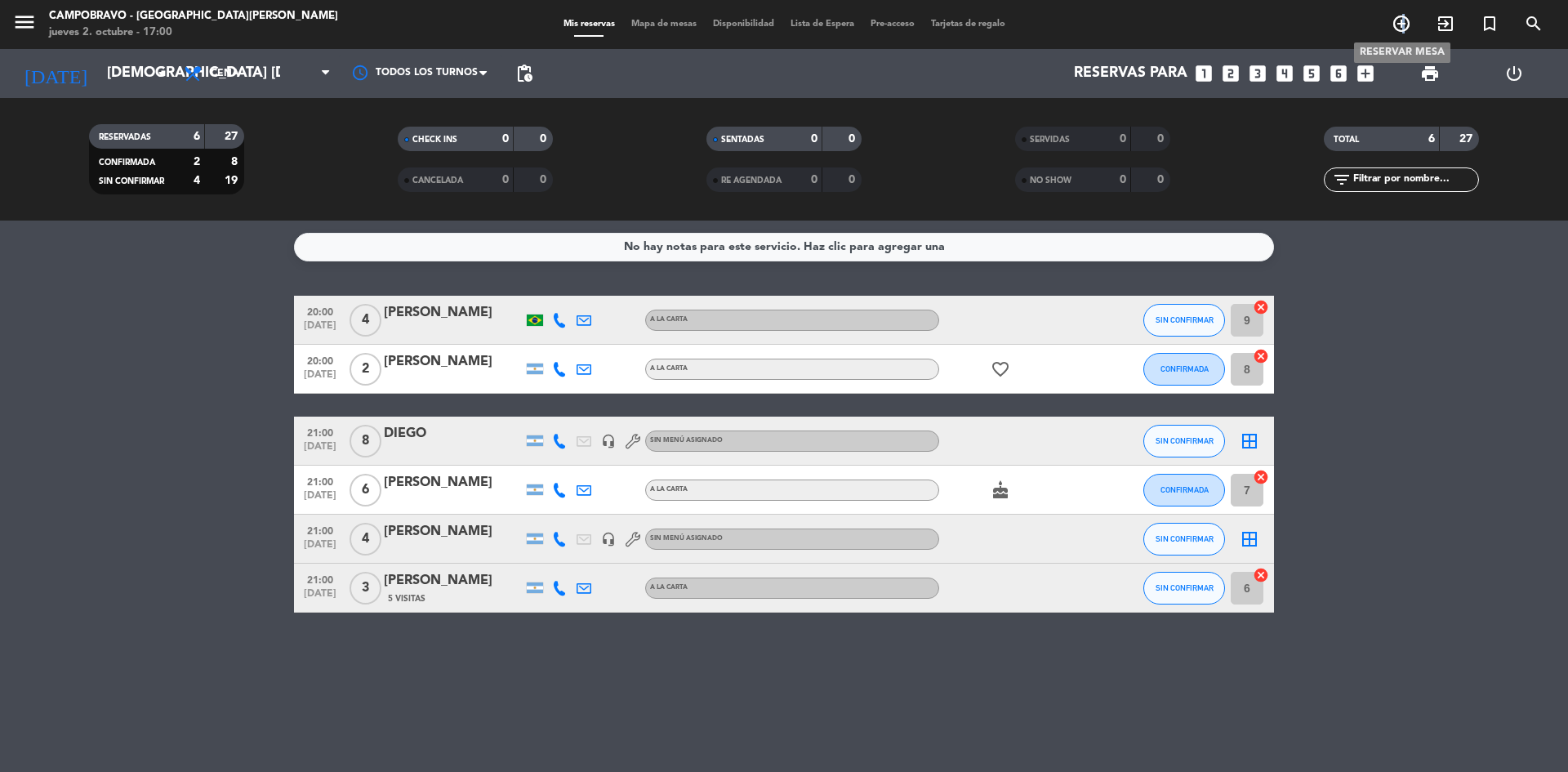
click at [1401, 24] on icon "add_circle_outline" at bounding box center [1400, 23] width 19 height 19
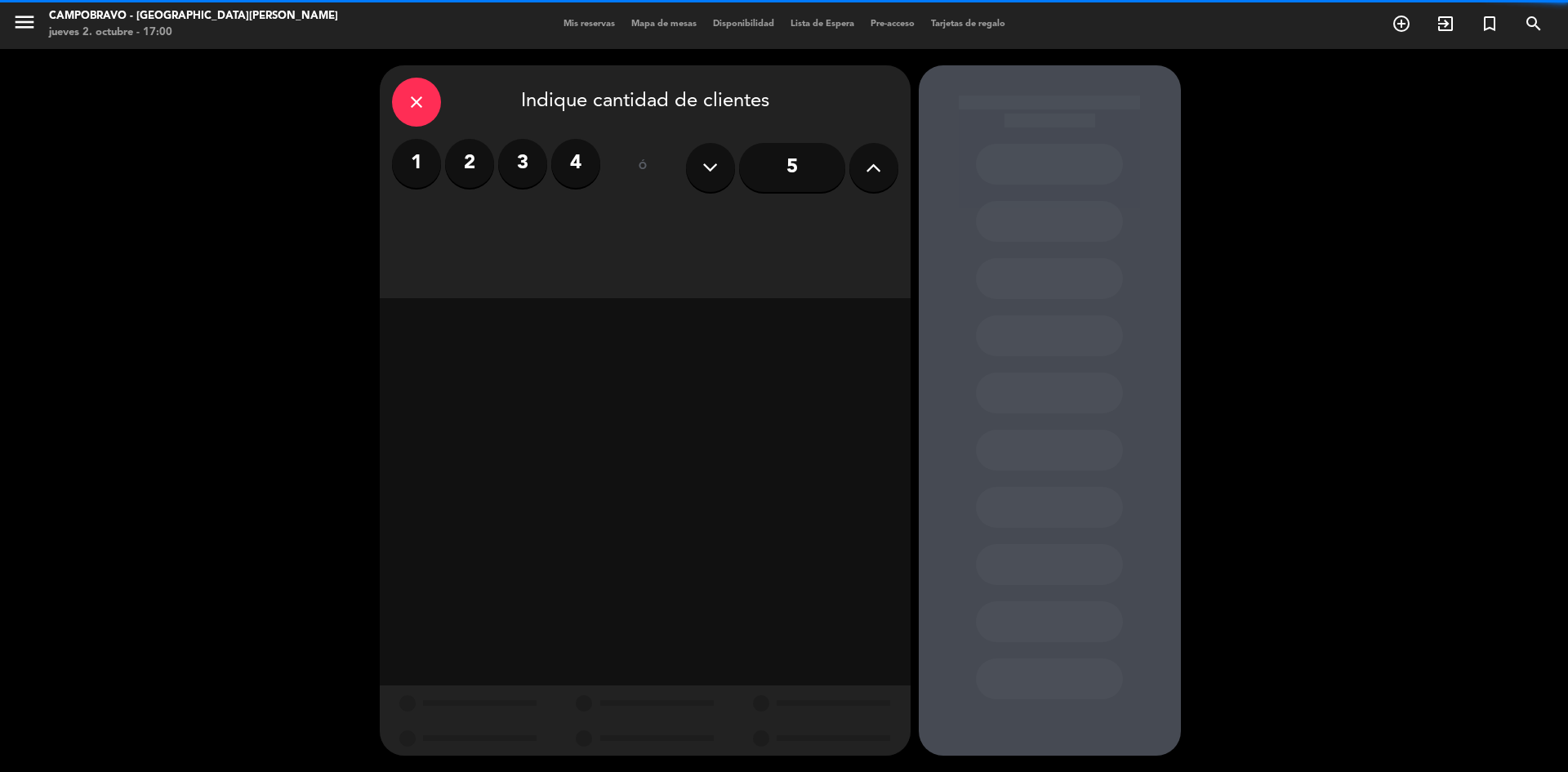
click at [887, 169] on button at bounding box center [873, 167] width 49 height 49
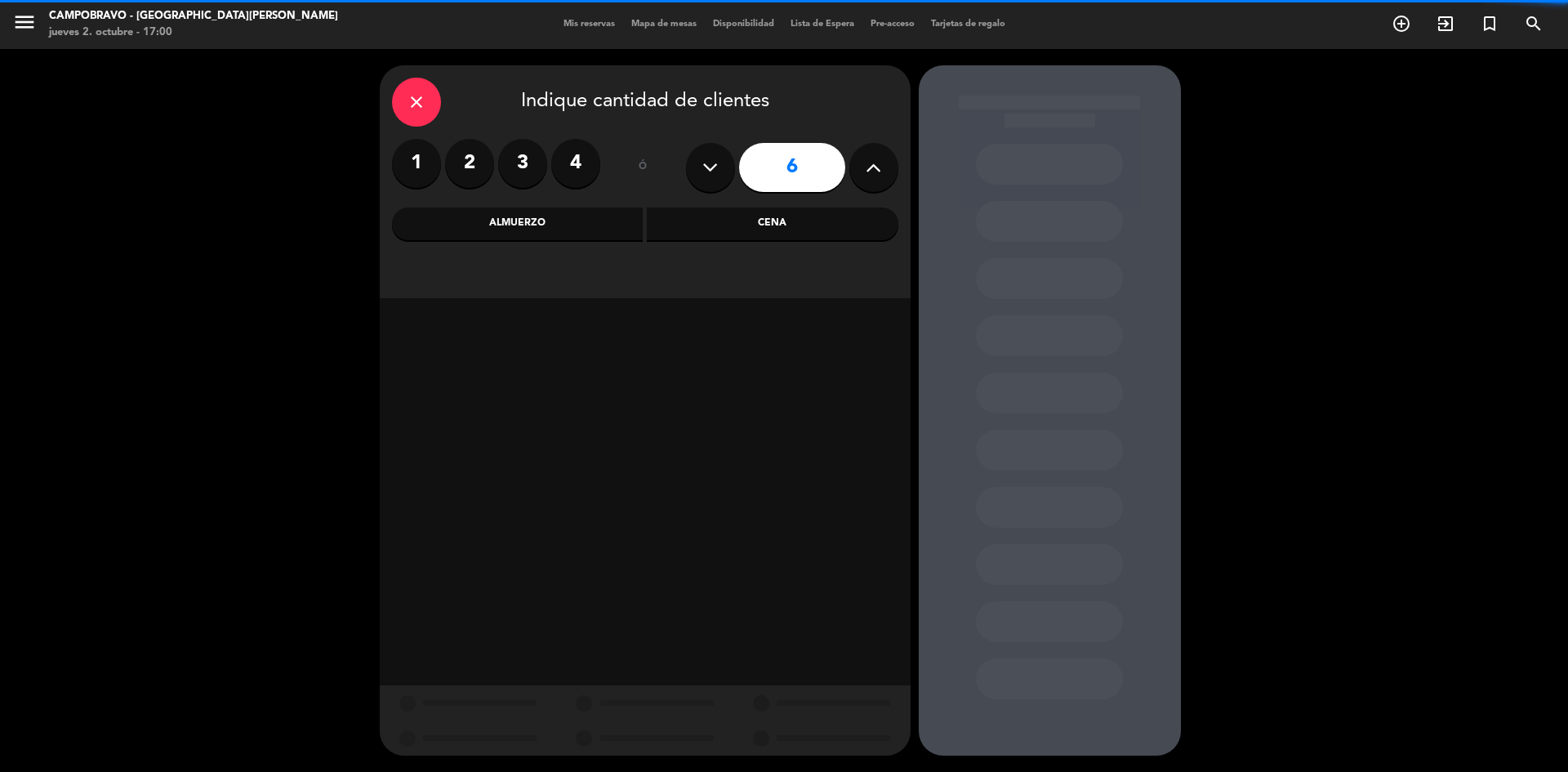
click at [887, 169] on button at bounding box center [873, 167] width 49 height 49
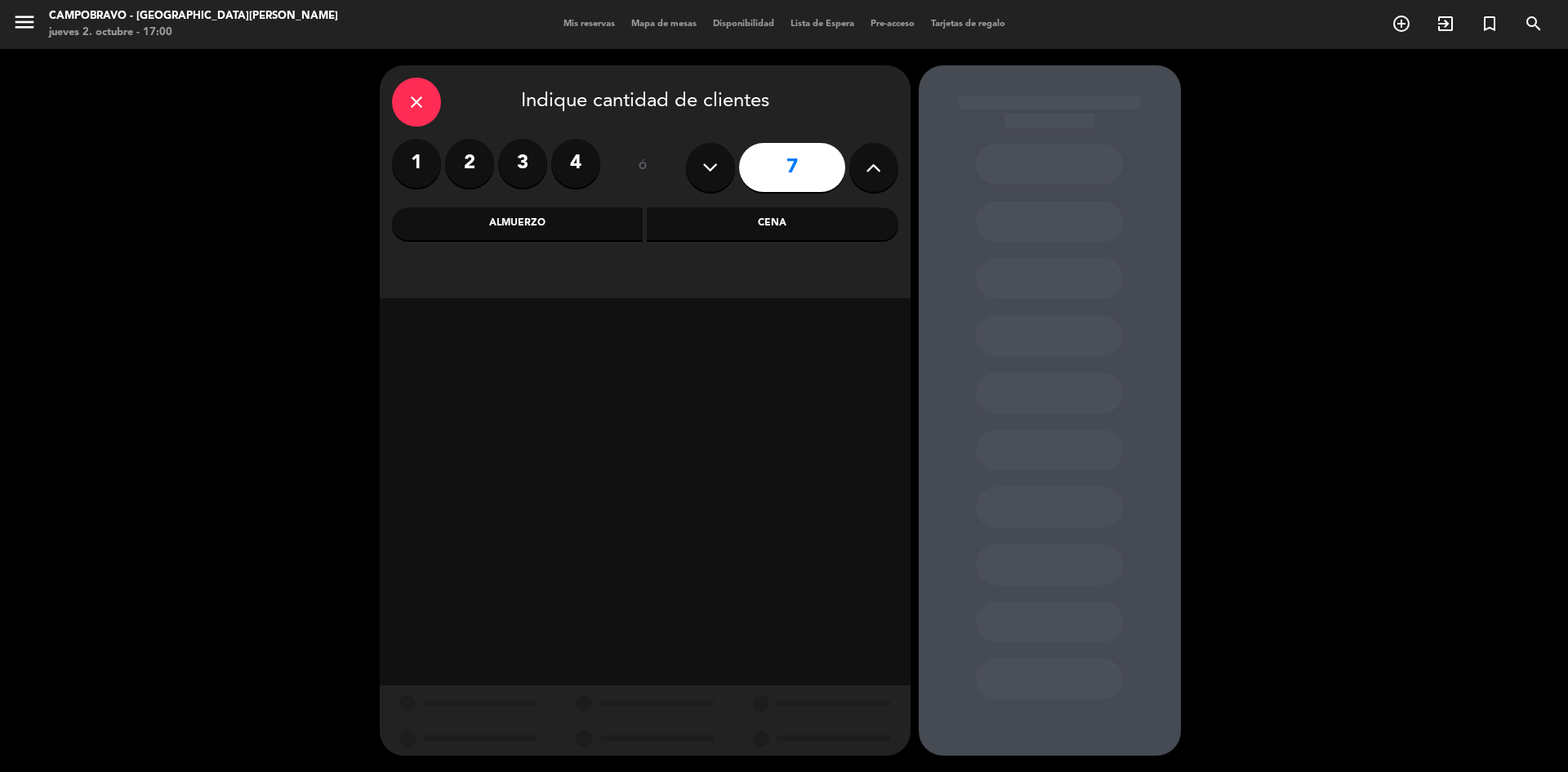
click at [887, 169] on button at bounding box center [873, 167] width 49 height 49
type input "10"
click at [831, 219] on div "Cena" at bounding box center [772, 223] width 252 height 32
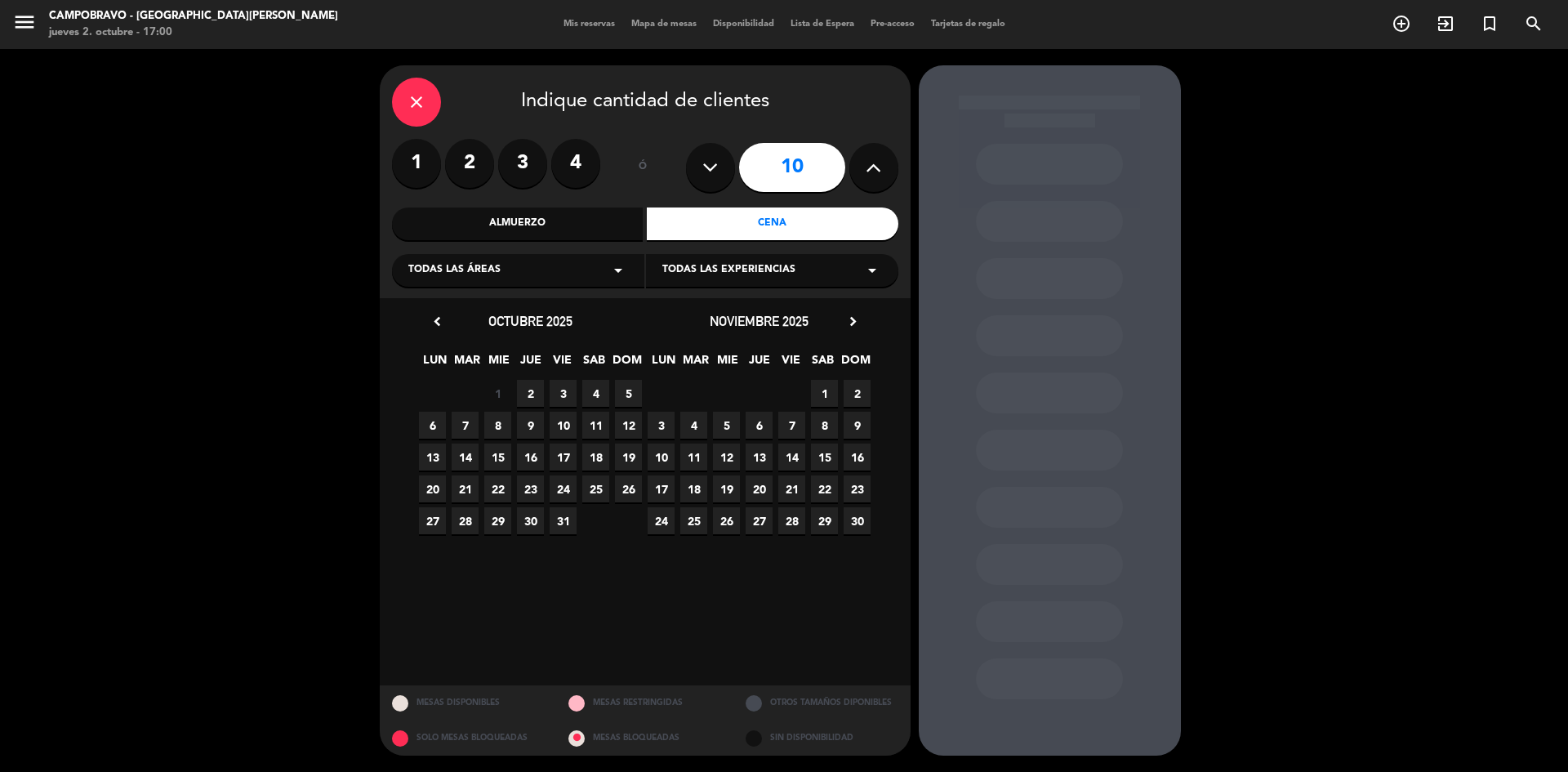
click at [523, 395] on span "2" at bounding box center [530, 392] width 27 height 27
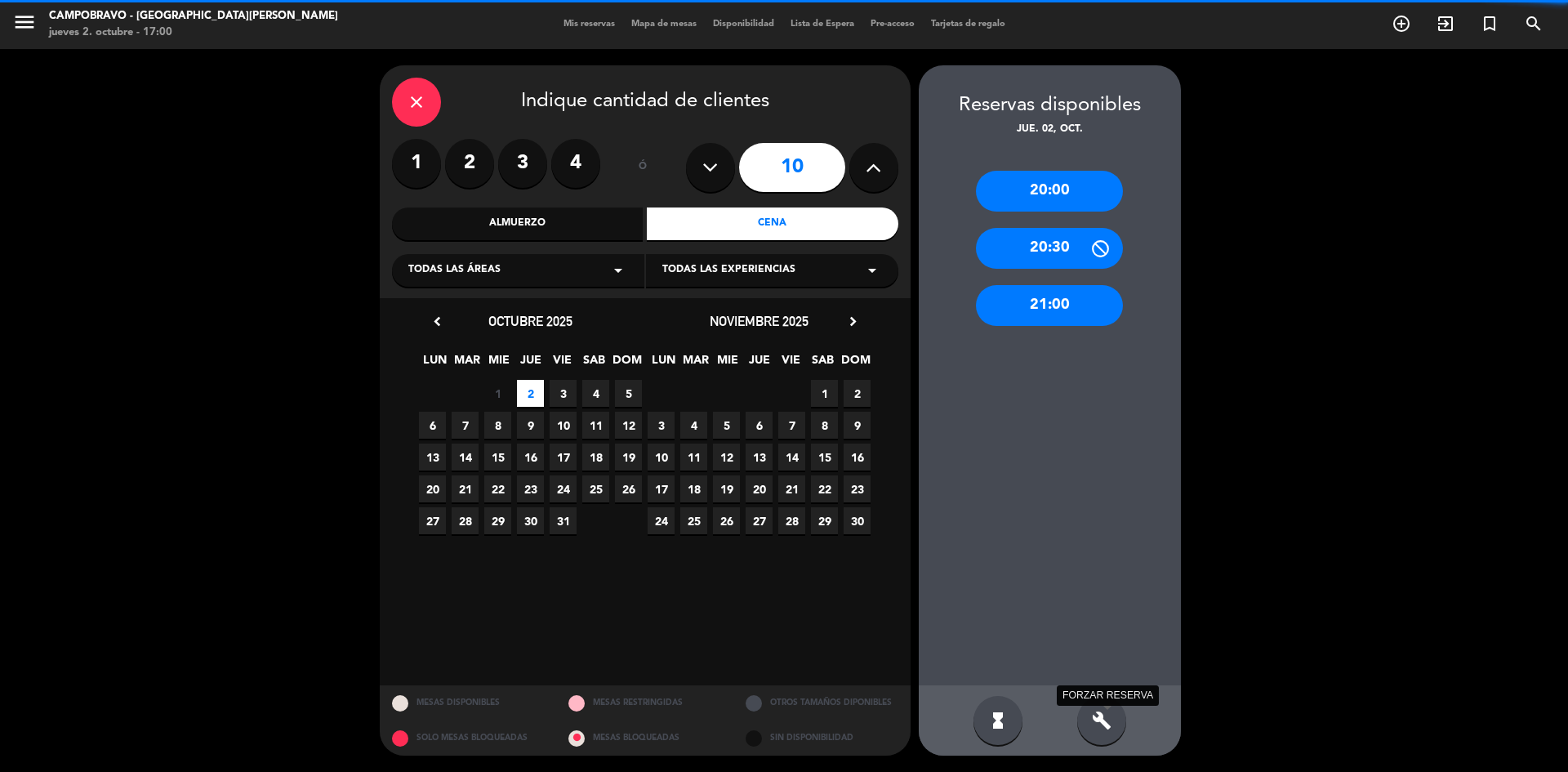
click at [1102, 711] on icon "build" at bounding box center [1101, 719] width 19 height 19
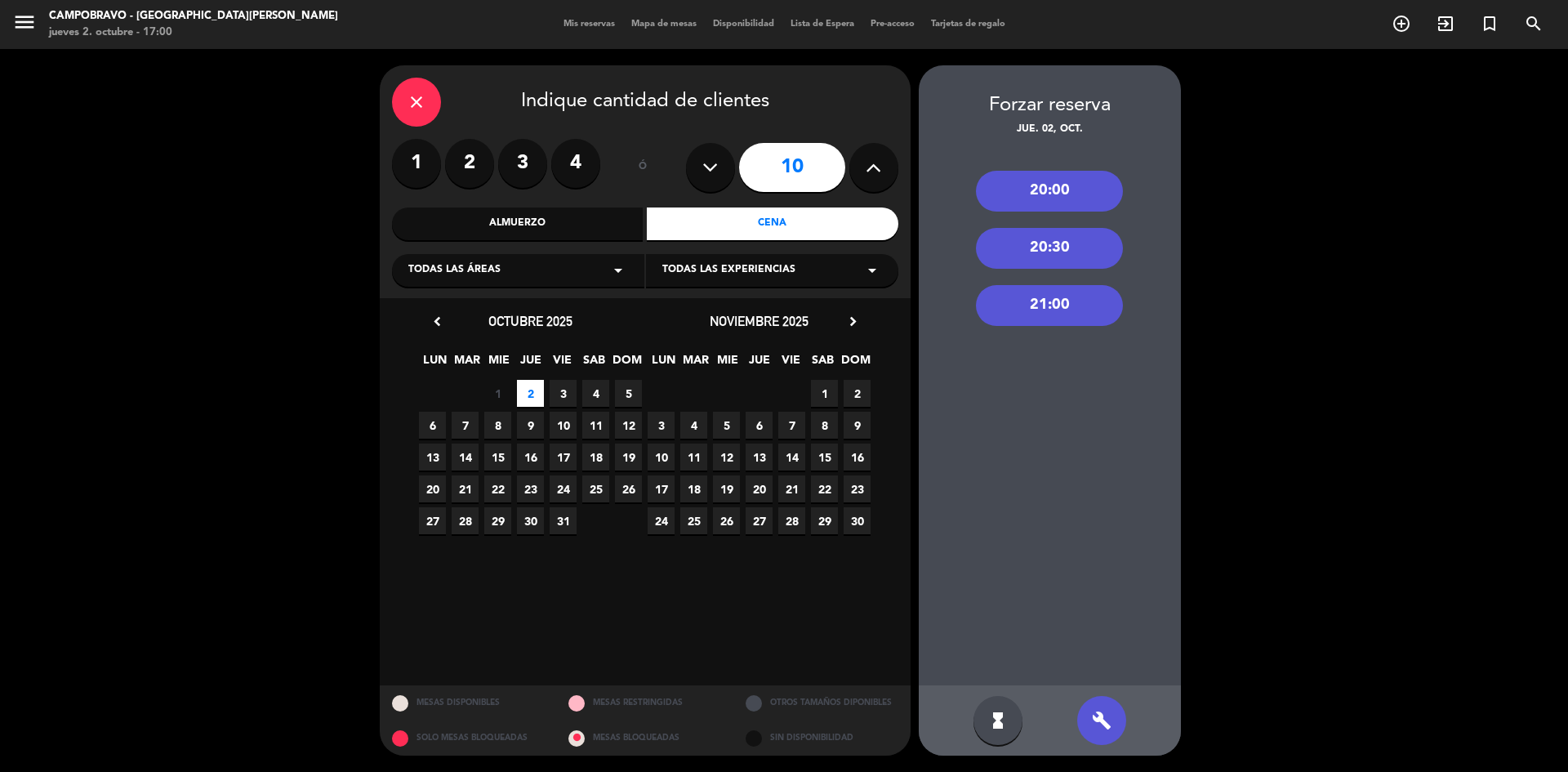
click at [1080, 197] on div "20:00" at bounding box center [1049, 191] width 147 height 41
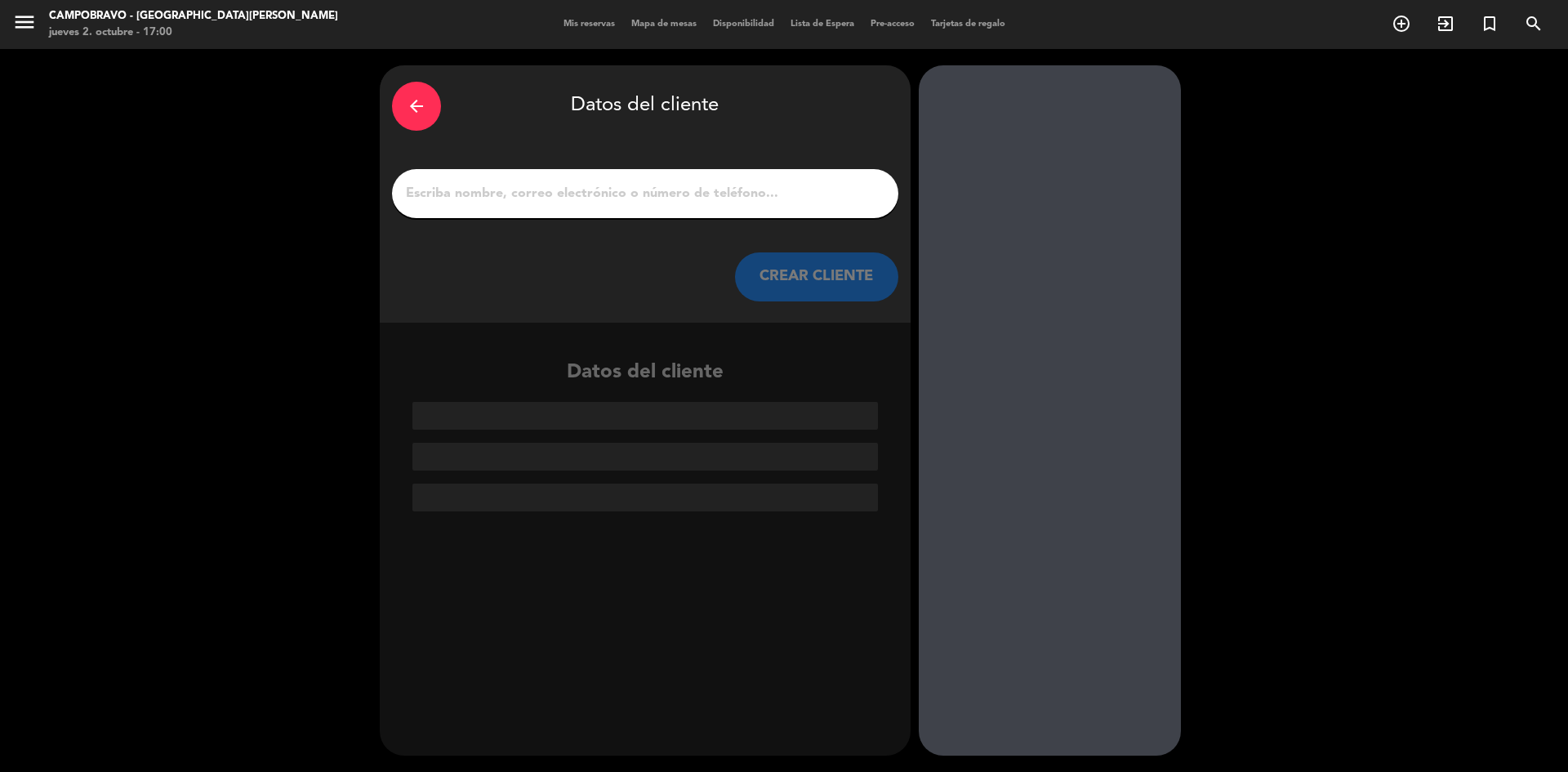
click at [825, 198] on input "1" at bounding box center [645, 193] width 482 height 23
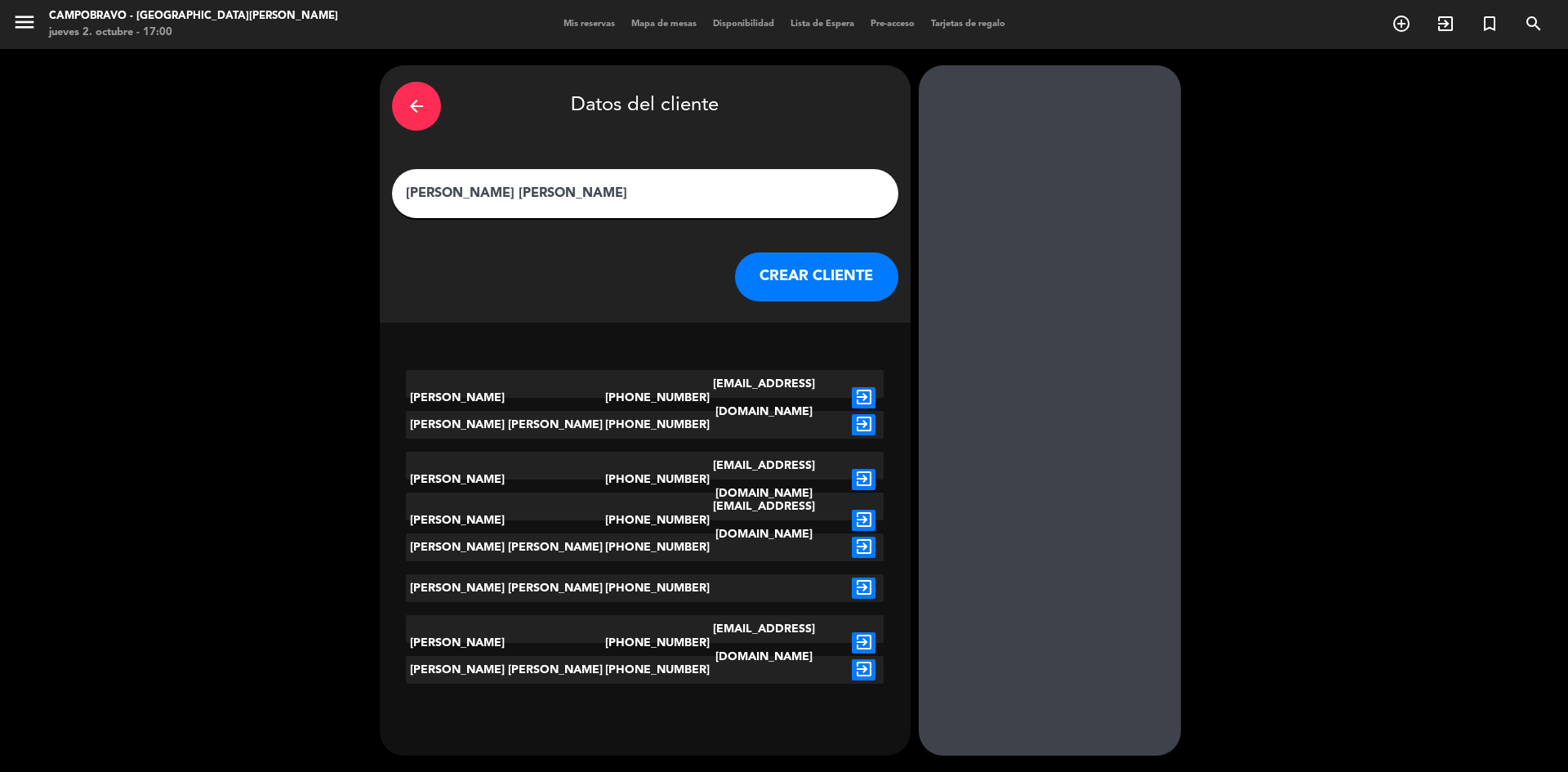
type input "[PERSON_NAME] [PERSON_NAME]"
click at [819, 278] on button "CREAR CLIENTE" at bounding box center [816, 276] width 163 height 49
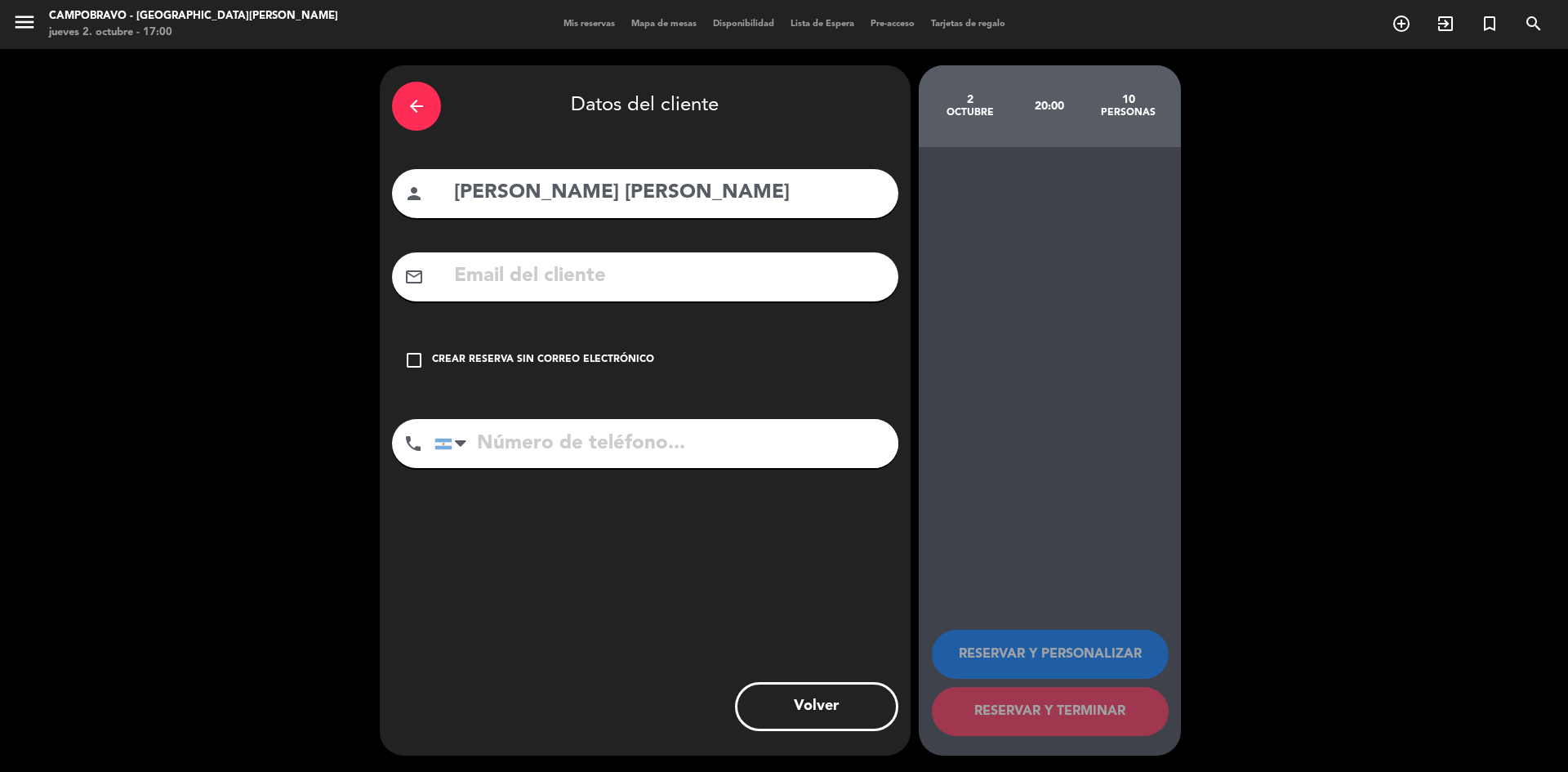
click at [537, 348] on div "check_box_outline_blank Crear reserva sin correo electrónico" at bounding box center [644, 359] width 506 height 49
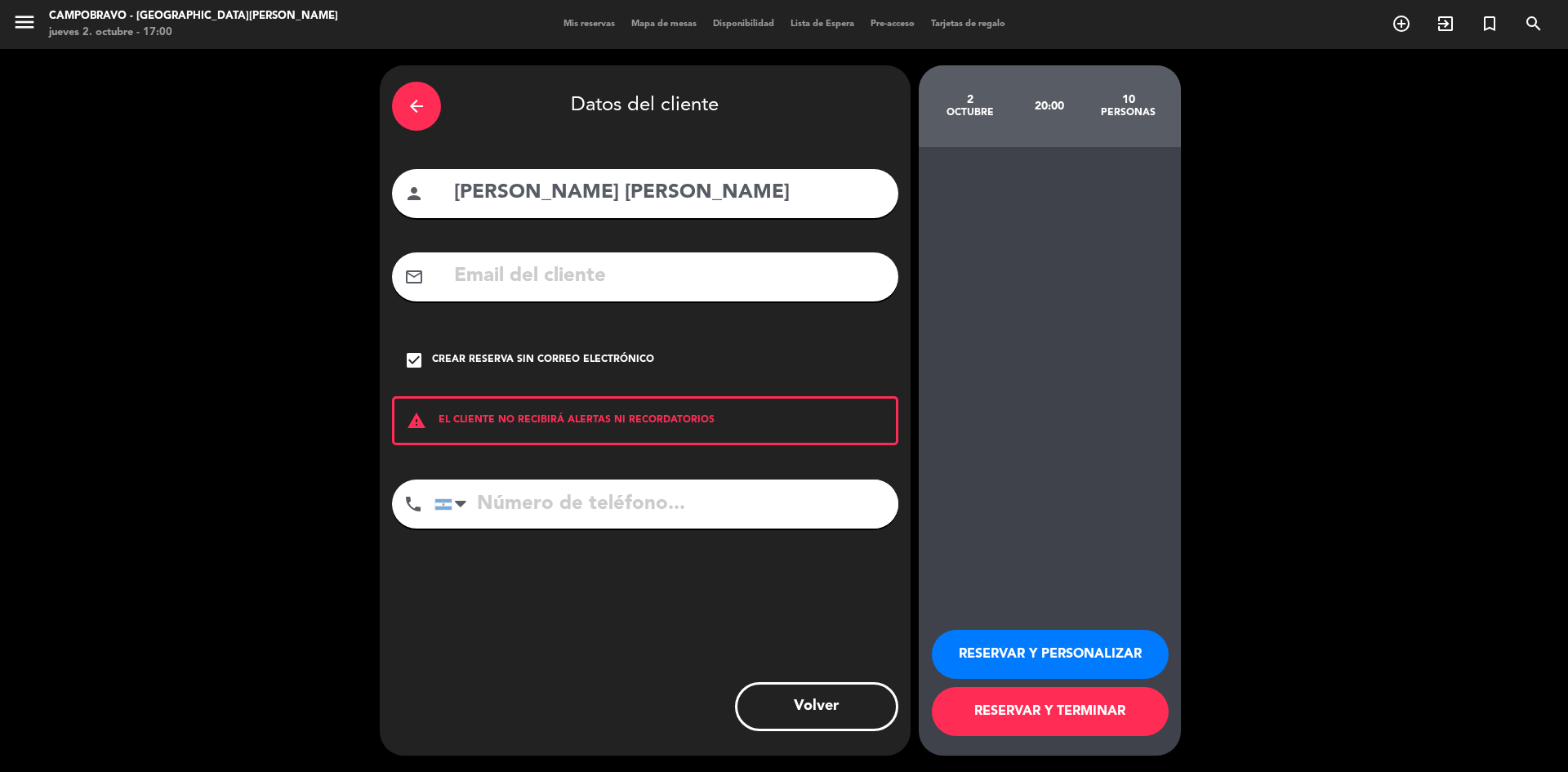
click at [538, 508] on input "tel" at bounding box center [665, 503] width 463 height 49
paste input "[PHONE_NUMBER]"
type input "[PHONE_NUMBER]"
drag, startPoint x: 1020, startPoint y: 651, endPoint x: 1010, endPoint y: 637, distance: 17.2
click at [1020, 652] on button "RESERVAR Y PERSONALIZAR" at bounding box center [1049, 653] width 237 height 49
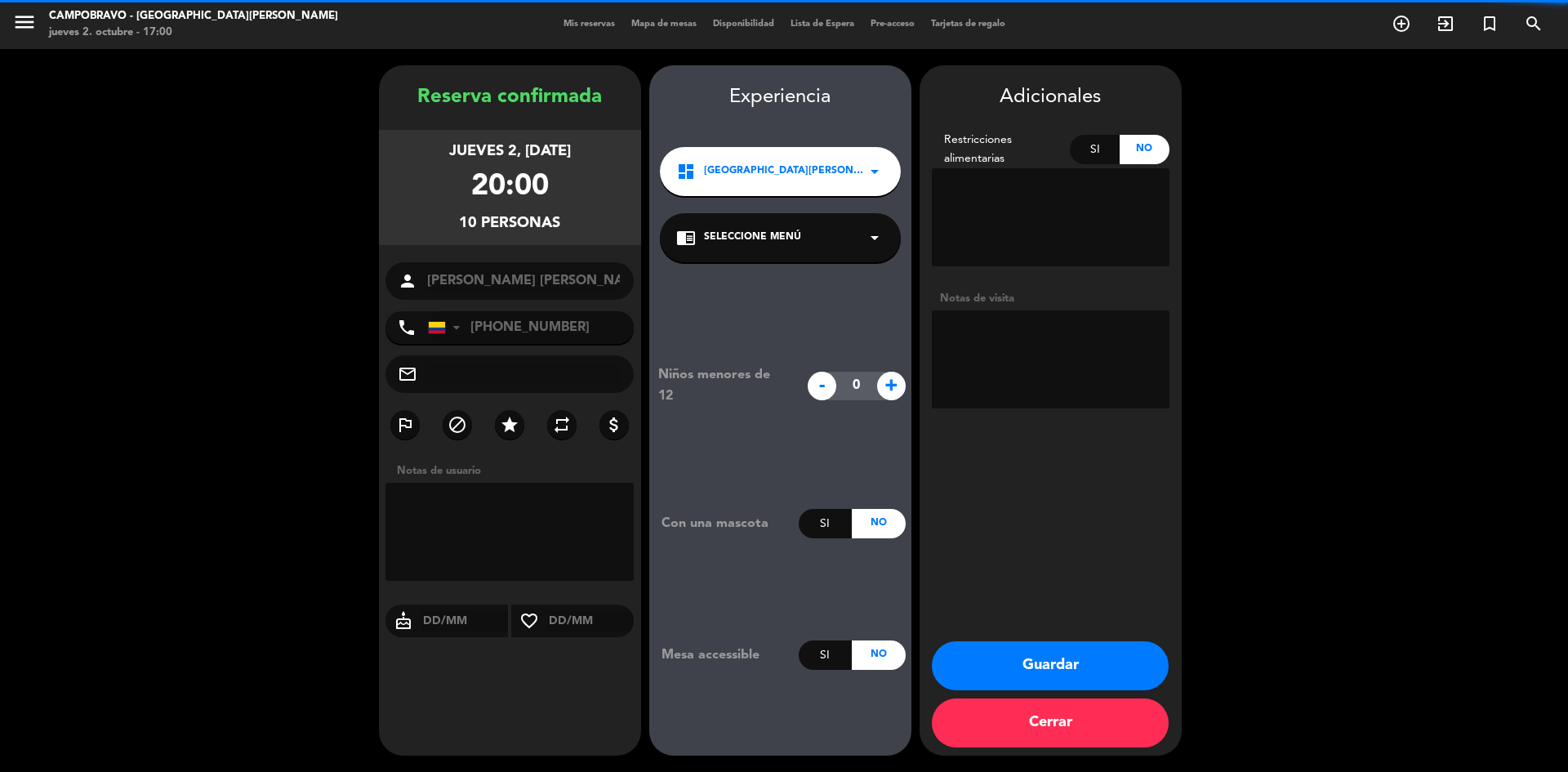
click at [1022, 328] on textarea at bounding box center [1050, 359] width 238 height 98
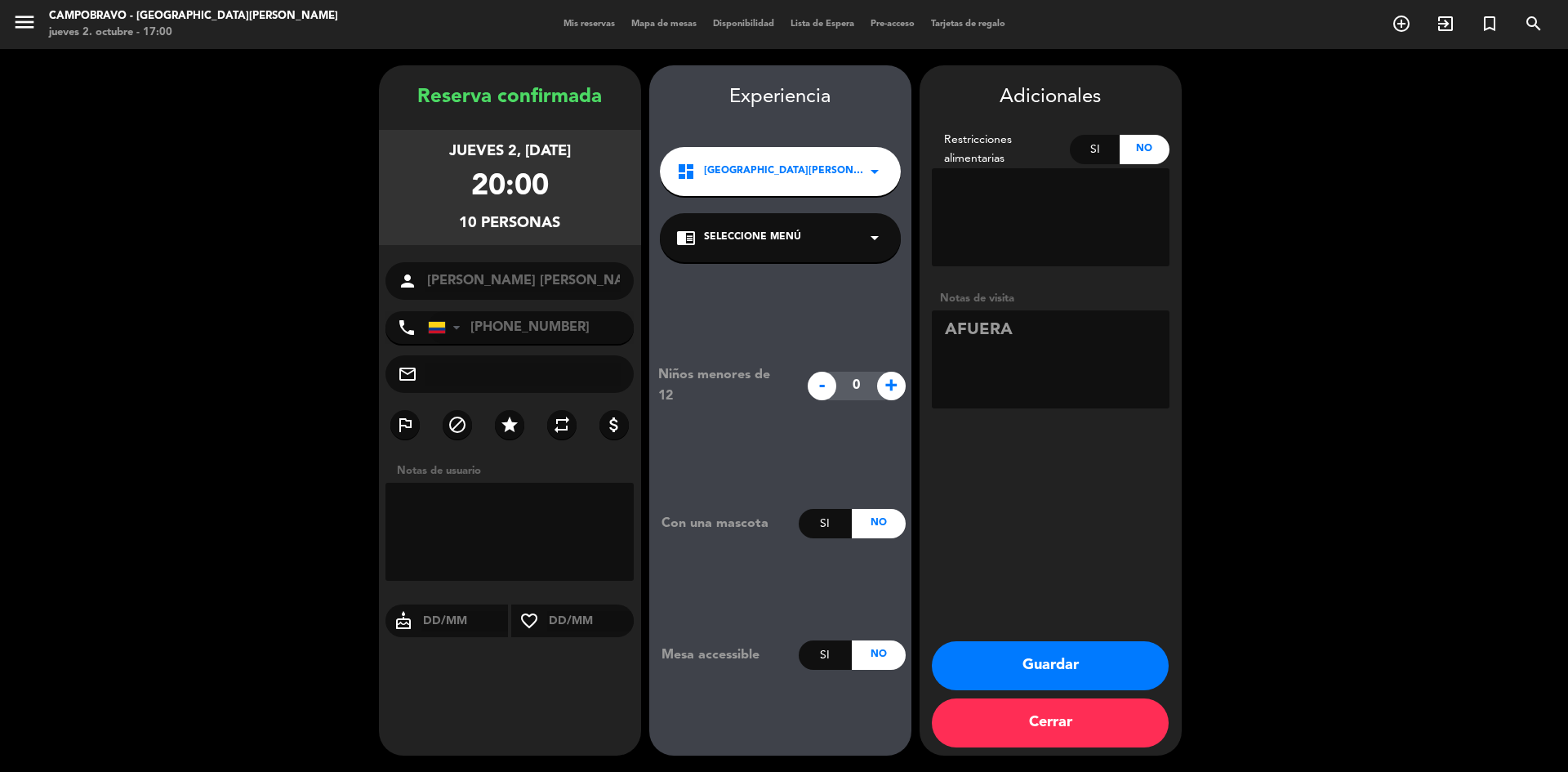
type textarea "AFUERA"
click at [972, 669] on button "Guardar" at bounding box center [1049, 665] width 237 height 49
